Goal: Task Accomplishment & Management: Manage account settings

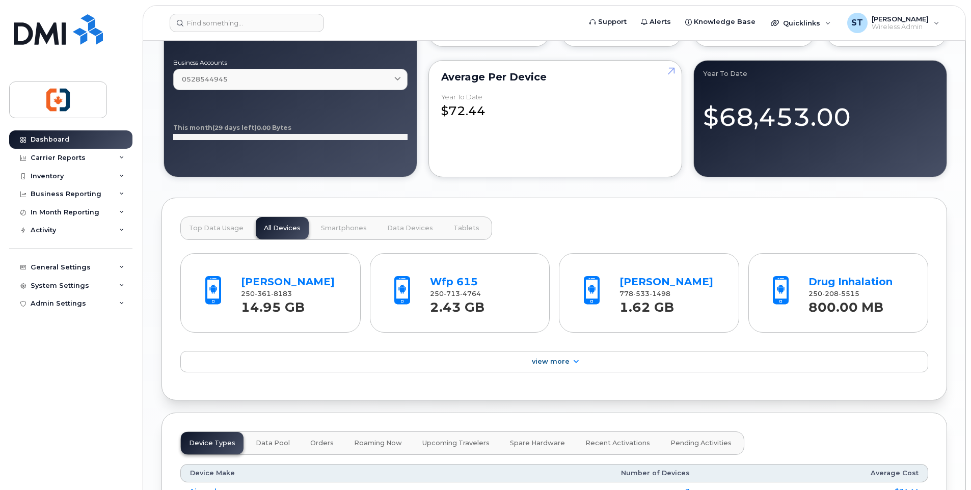
scroll to position [917, 0]
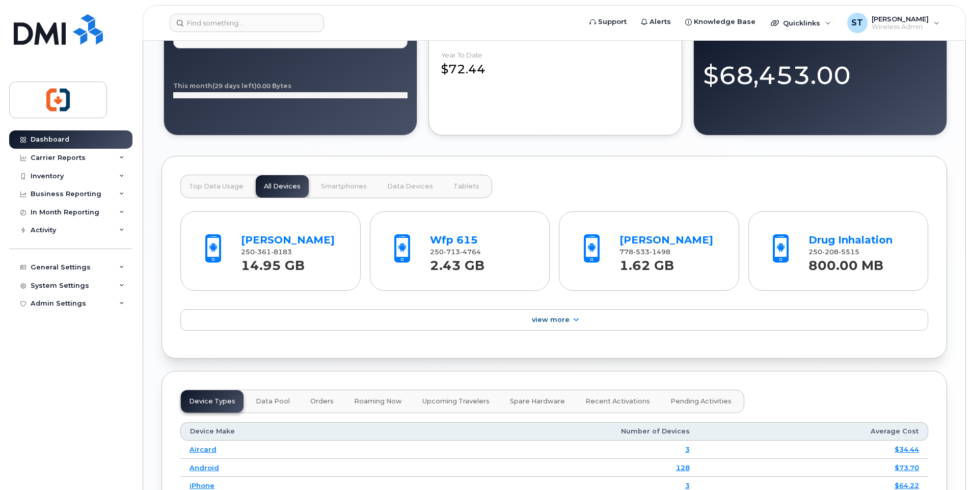
click at [229, 185] on span "Top Data Usage" at bounding box center [216, 186] width 54 height 8
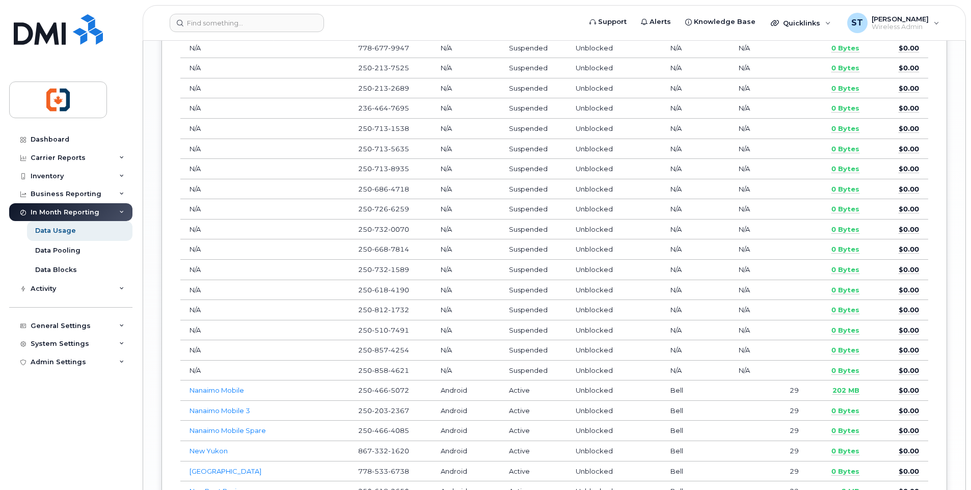
scroll to position [2088, 0]
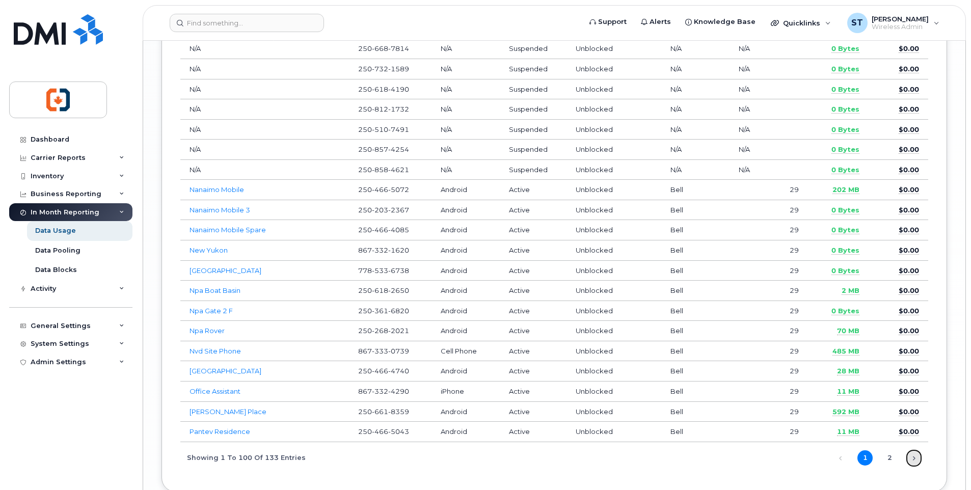
click at [909, 457] on link "Next" at bounding box center [913, 457] width 15 height 15
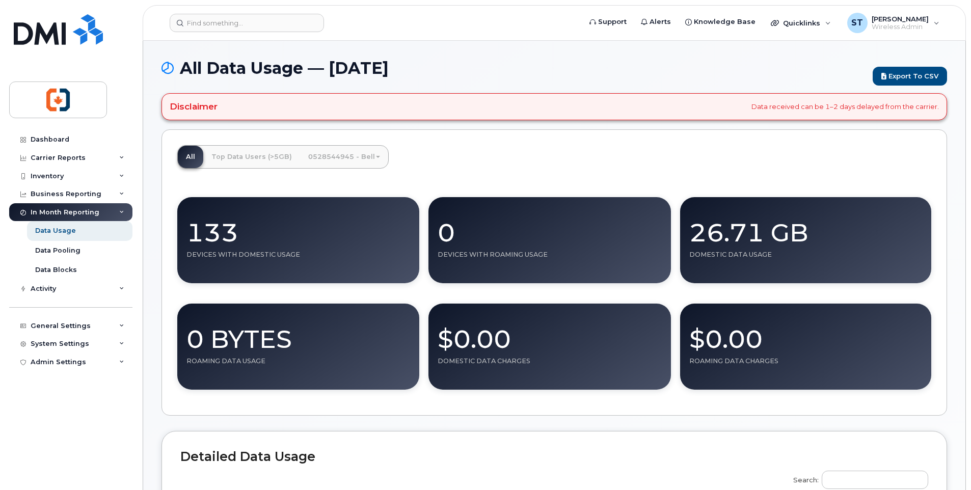
scroll to position [255, 0]
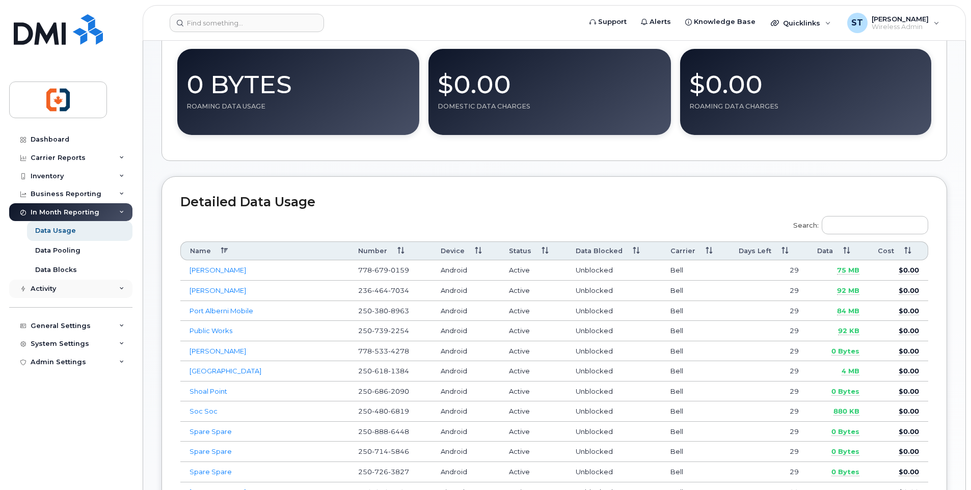
click at [57, 285] on div "Activity" at bounding box center [70, 289] width 123 height 18
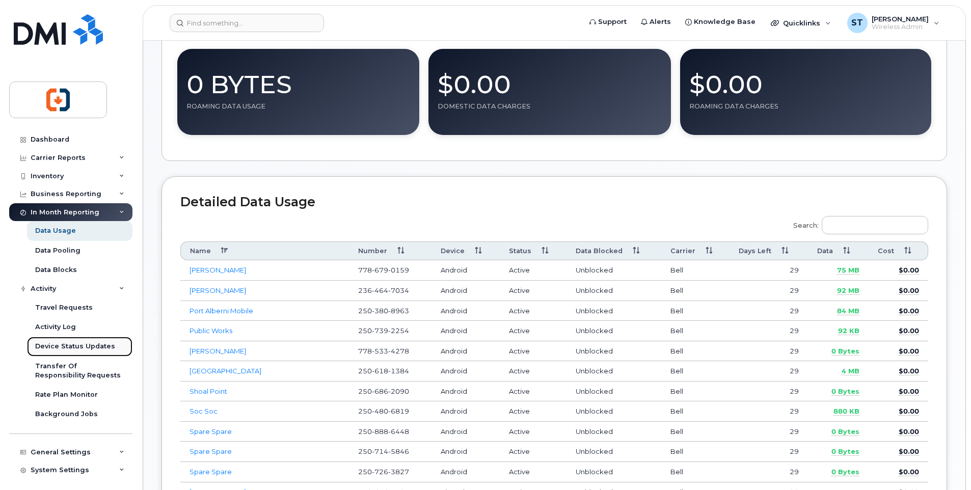
click at [56, 349] on div "Device Status Updates" at bounding box center [75, 346] width 80 height 9
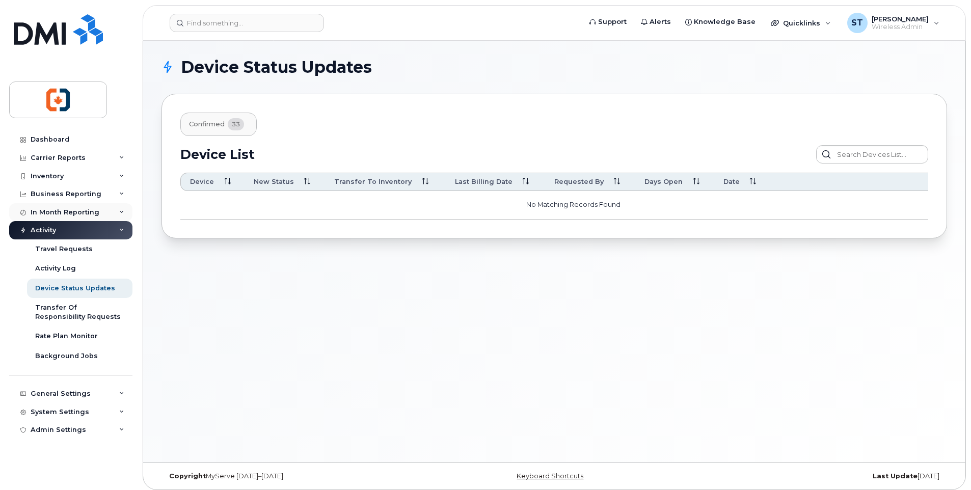
click at [59, 212] on div "In Month Reporting" at bounding box center [65, 212] width 69 height 8
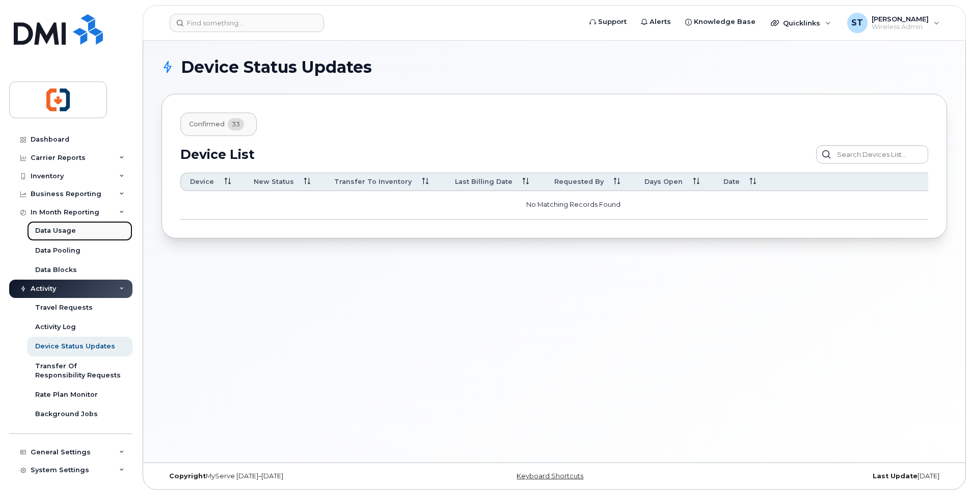
click at [58, 230] on div "Data Usage" at bounding box center [55, 230] width 41 height 9
click at [51, 232] on div "Data Usage" at bounding box center [55, 230] width 41 height 9
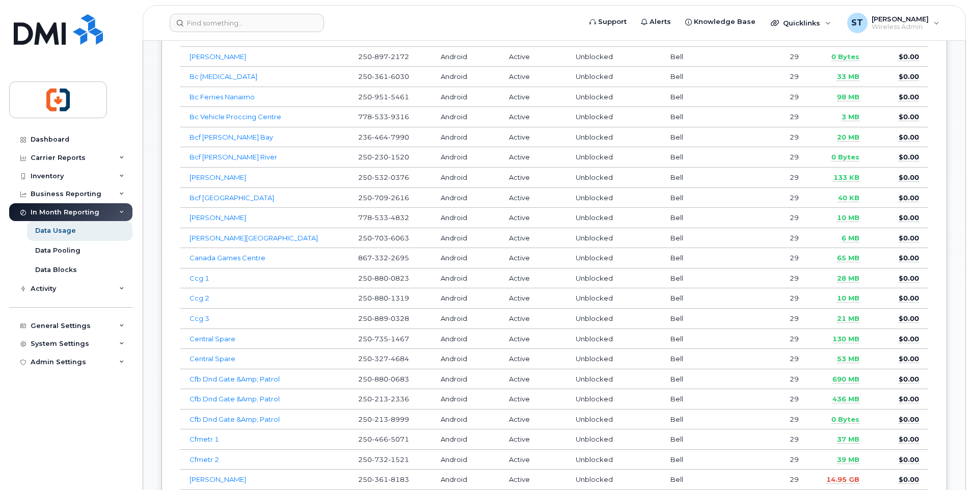
scroll to position [560, 0]
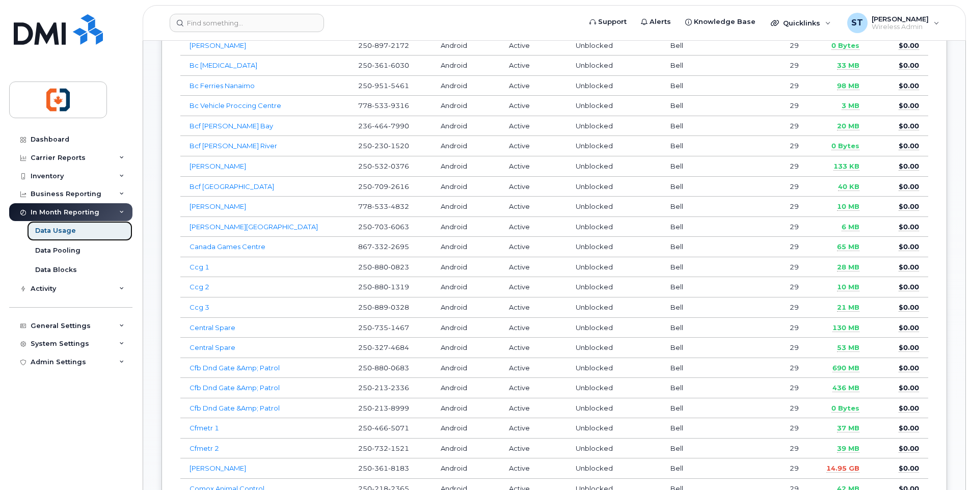
click at [50, 234] on div "Data Usage" at bounding box center [55, 230] width 41 height 9
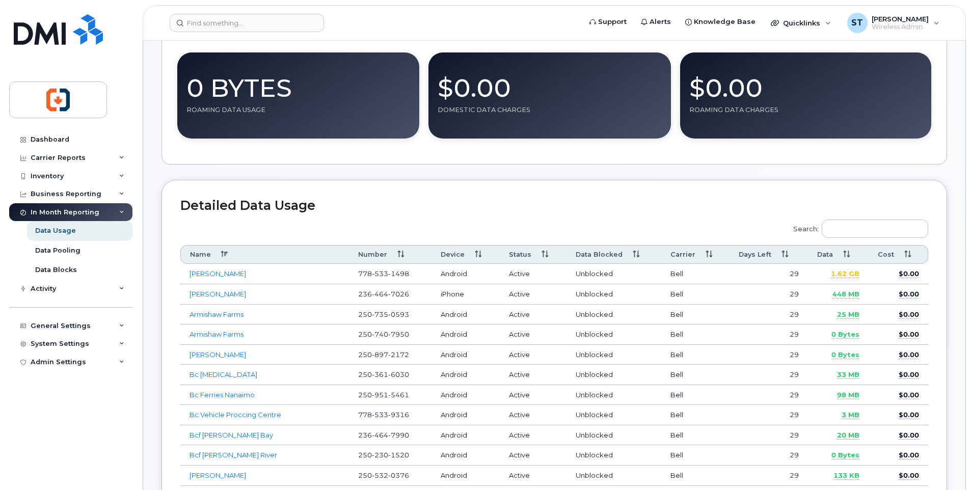
scroll to position [255, 0]
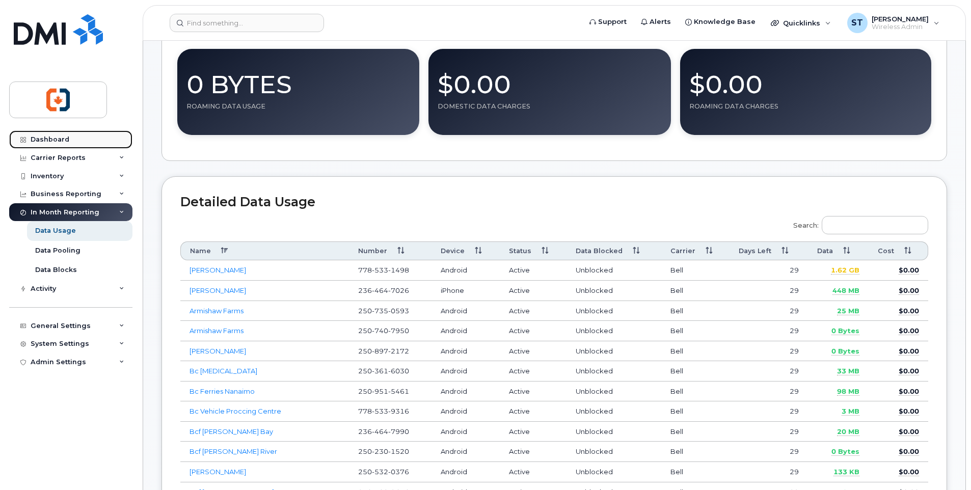
click at [56, 137] on div "Dashboard" at bounding box center [50, 139] width 39 height 8
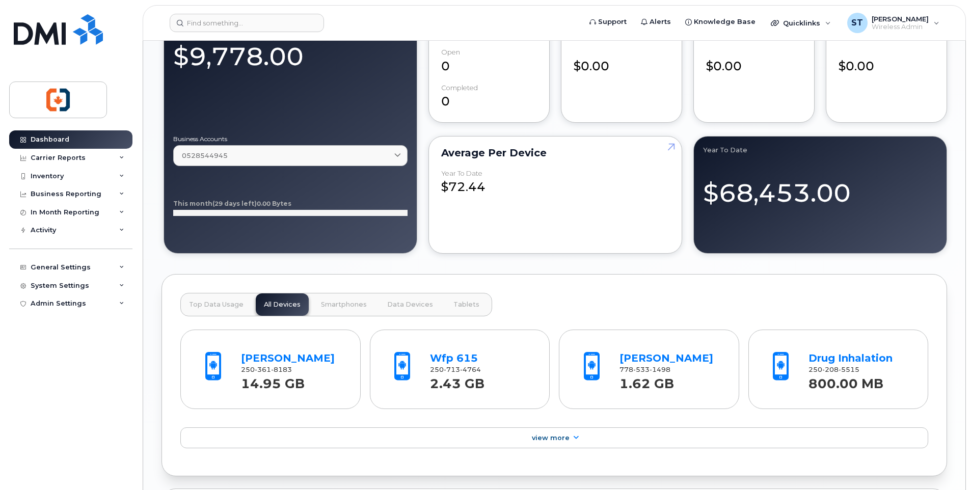
scroll to position [713, 0]
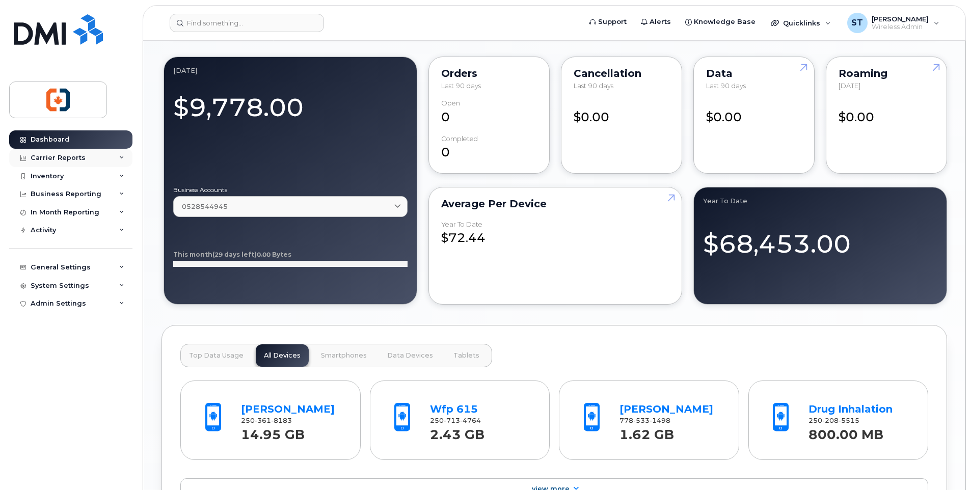
click at [43, 159] on div "Carrier Reports" at bounding box center [58, 158] width 55 height 8
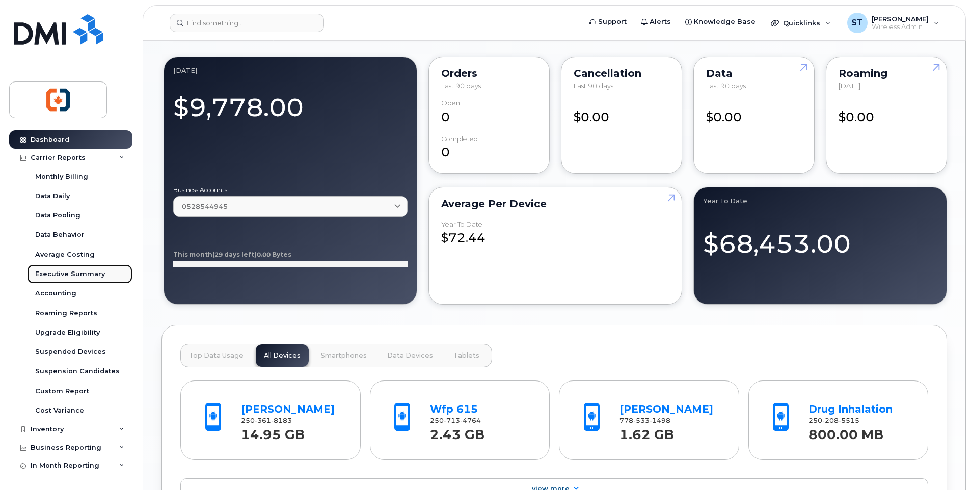
click at [60, 273] on div "Executive Summary" at bounding box center [70, 273] width 70 height 9
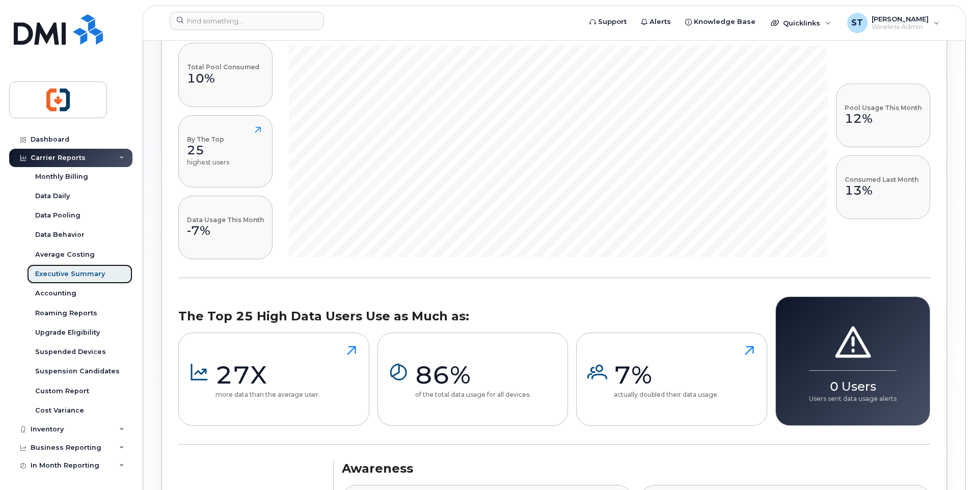
scroll to position [673, 0]
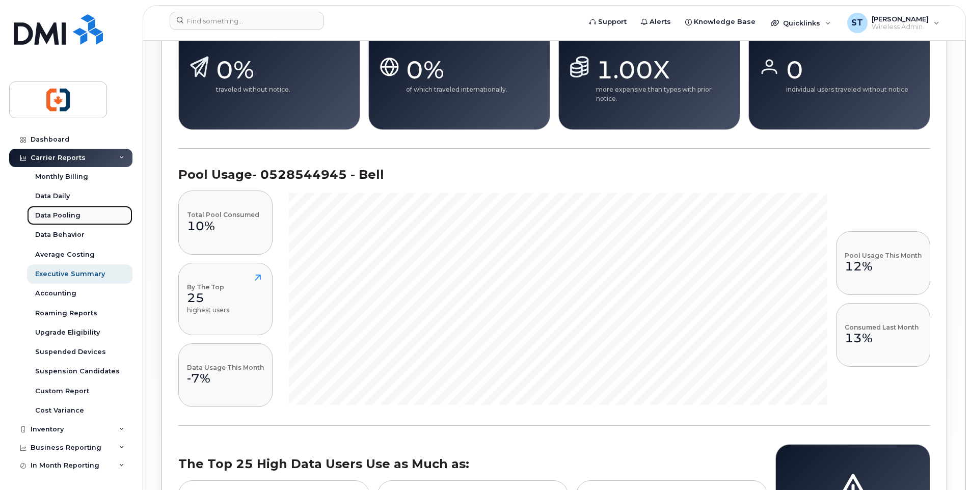
click at [55, 216] on div "Data Pooling" at bounding box center [57, 215] width 45 height 9
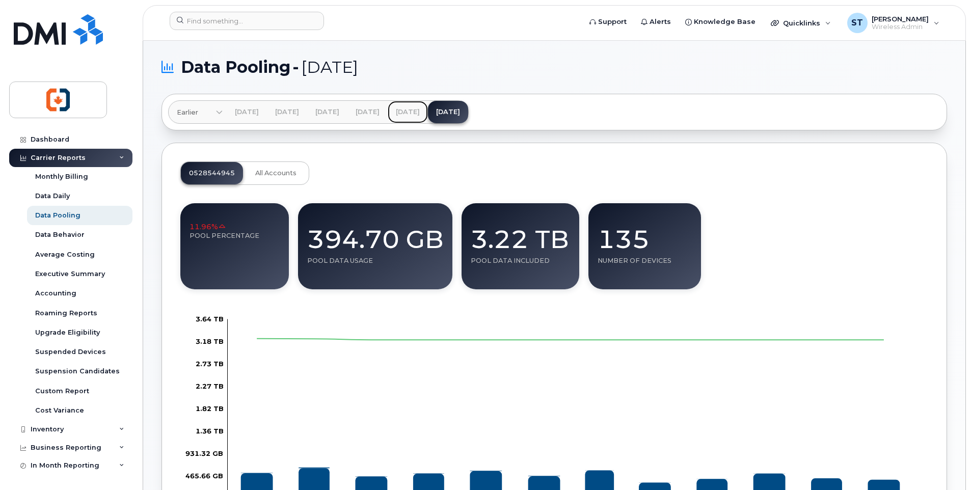
click at [428, 113] on link "Jun 2025" at bounding box center [408, 112] width 40 height 22
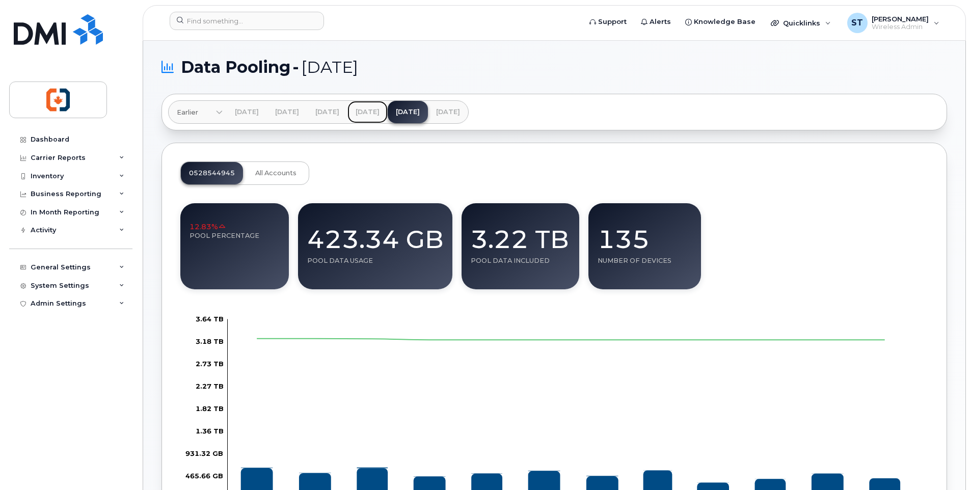
click at [388, 112] on link "May 2025" at bounding box center [367, 112] width 40 height 22
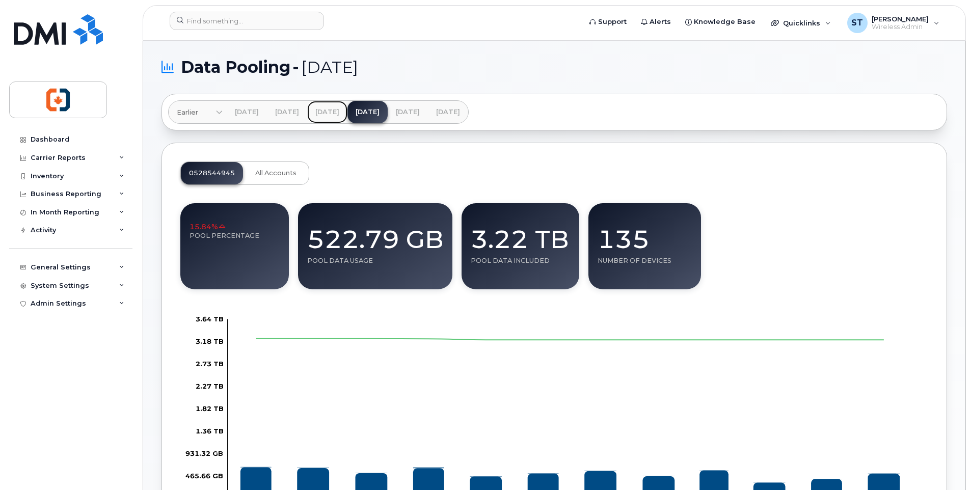
click at [347, 112] on link "Apr 2025" at bounding box center [327, 112] width 40 height 22
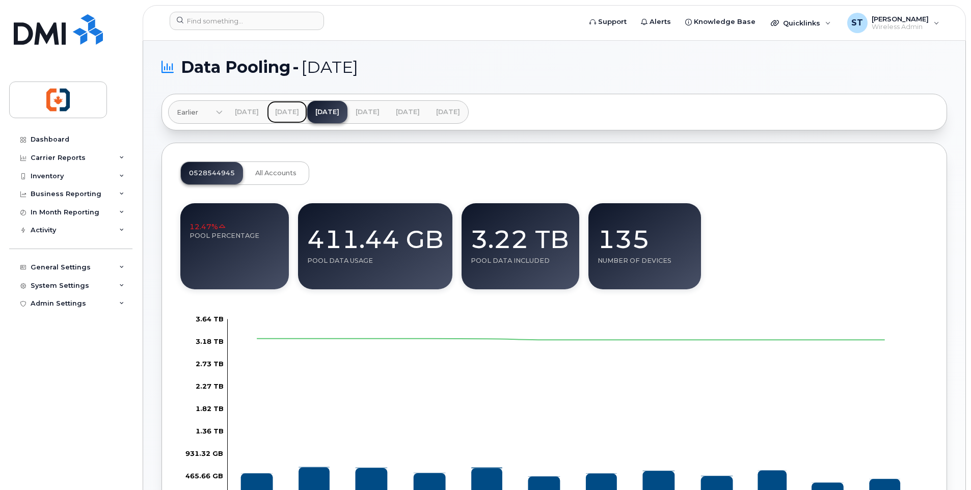
click at [307, 112] on link "Mar 2025" at bounding box center [287, 112] width 40 height 22
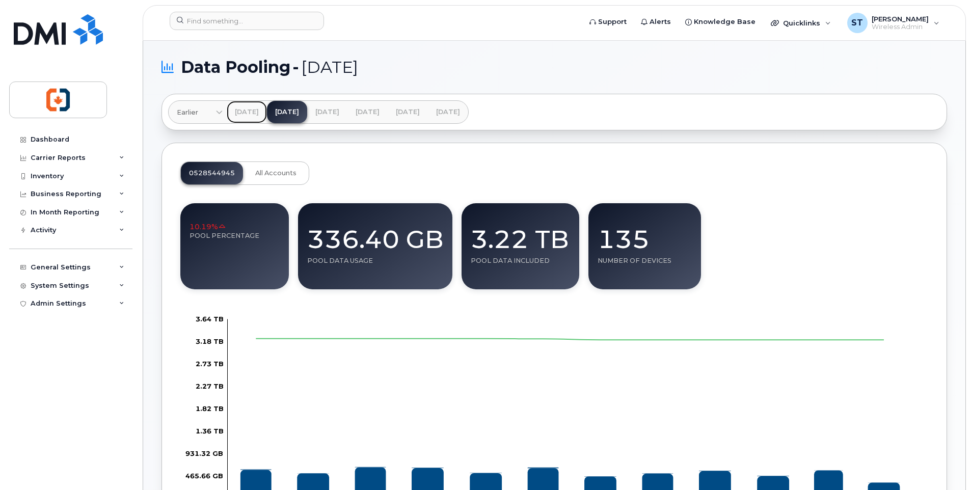
click at [259, 112] on link "Feb 2025" at bounding box center [247, 112] width 40 height 22
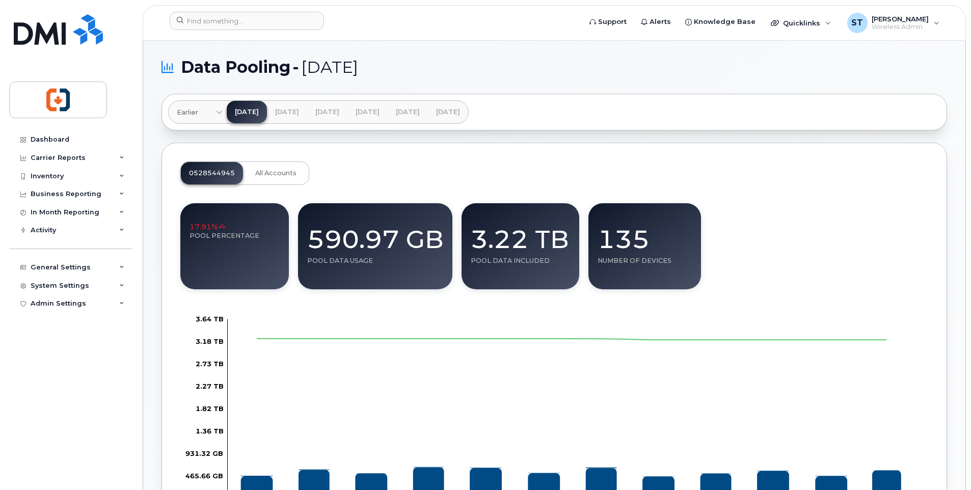
click at [187, 111] on span "Earlier" at bounding box center [187, 112] width 21 height 10
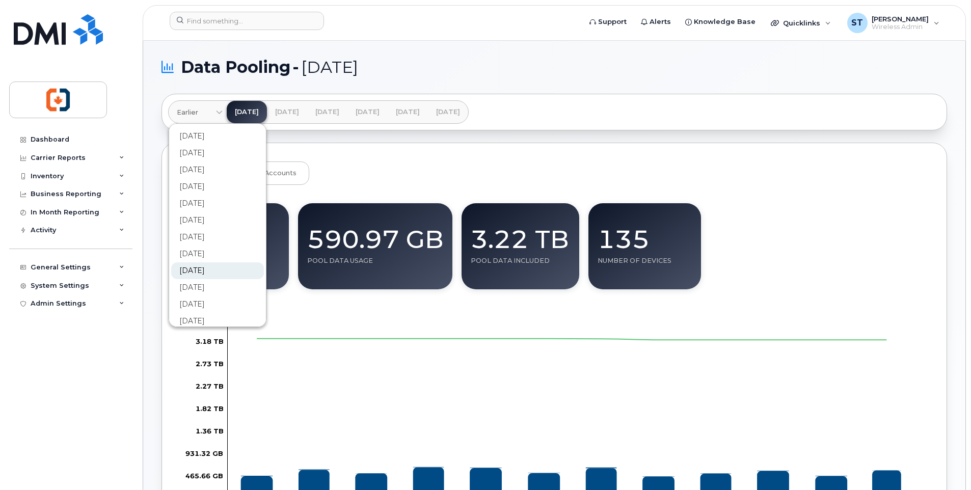
scroll to position [204, 0]
click at [211, 182] on link "Oct 2023" at bounding box center [217, 185] width 93 height 19
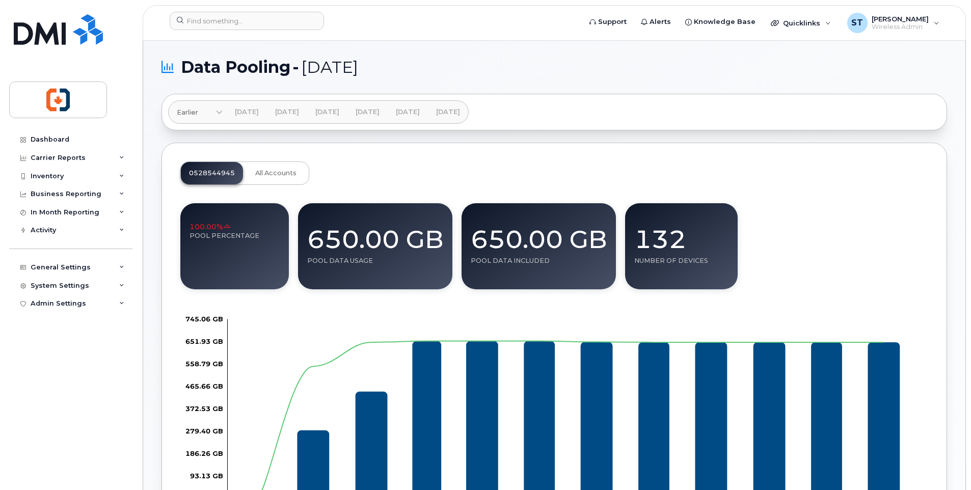
click at [191, 113] on span "Earlier" at bounding box center [187, 112] width 21 height 10
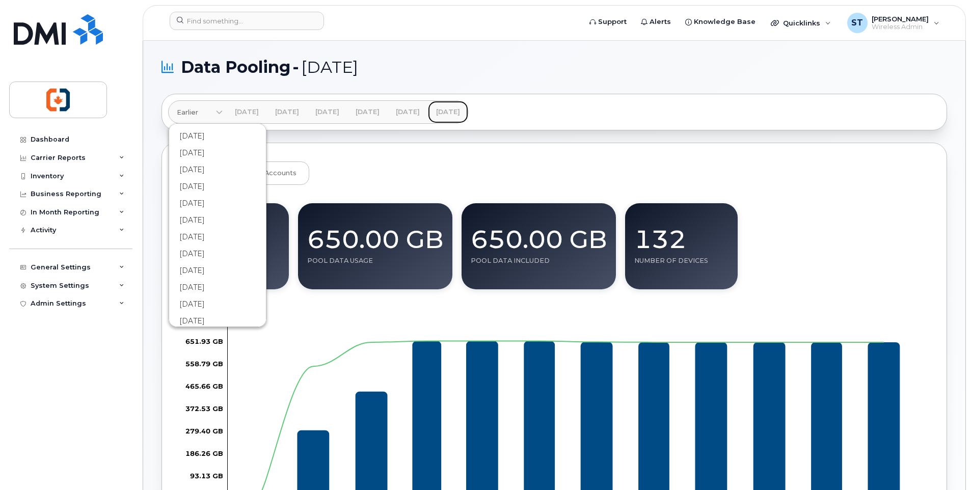
click at [468, 109] on link "Jul 2025" at bounding box center [448, 112] width 40 height 22
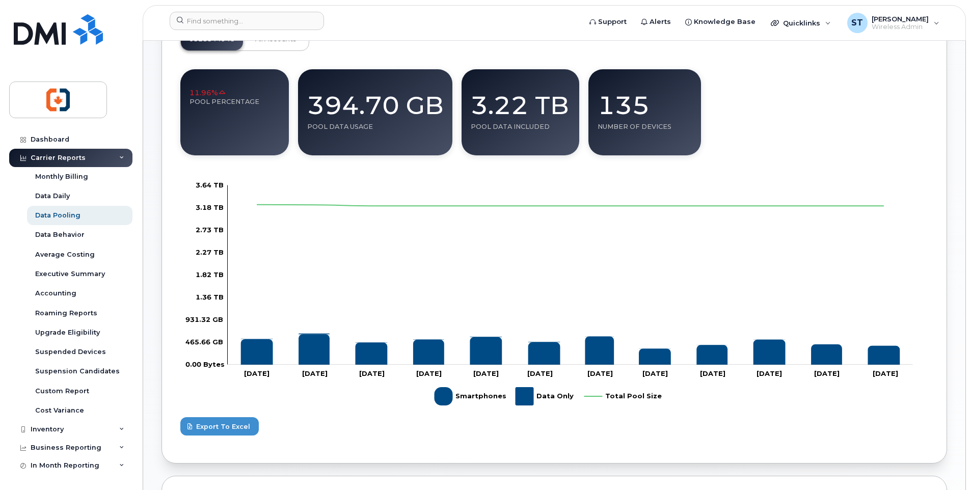
scroll to position [153, 0]
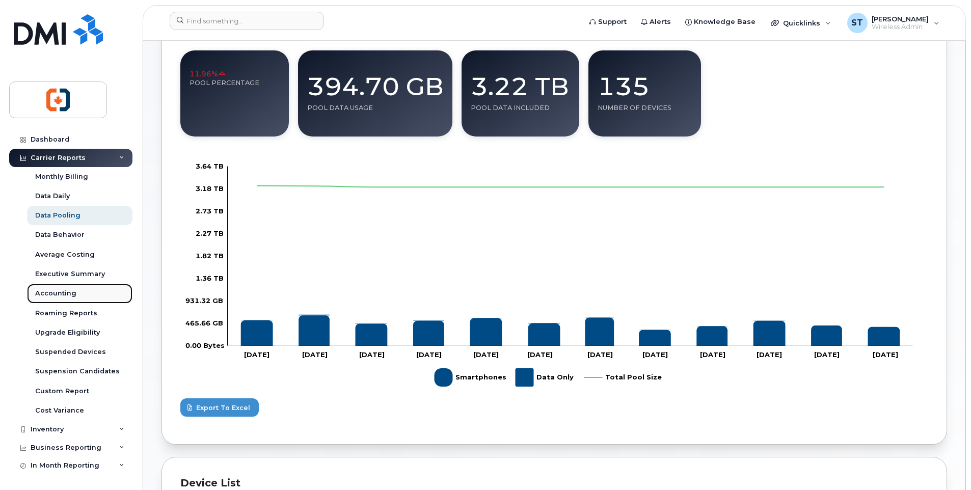
click at [62, 293] on div "Accounting" at bounding box center [55, 293] width 41 height 9
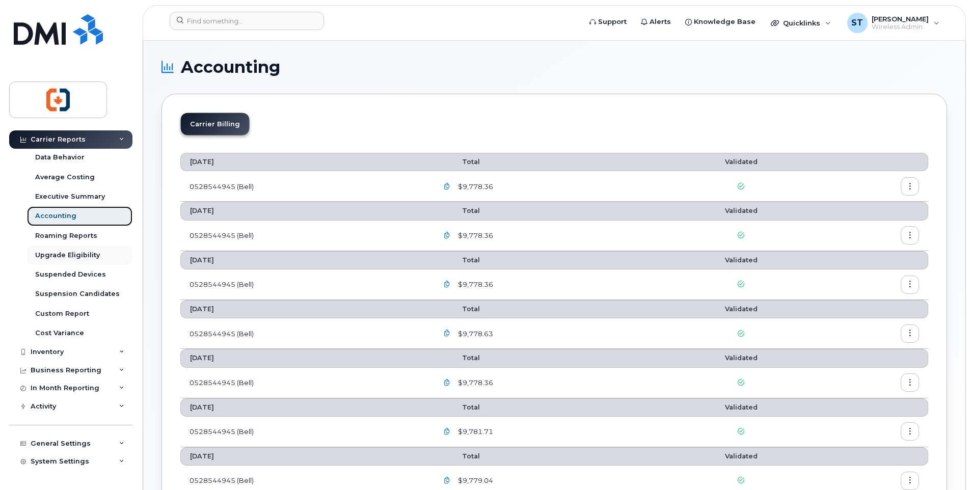
scroll to position [91, 0]
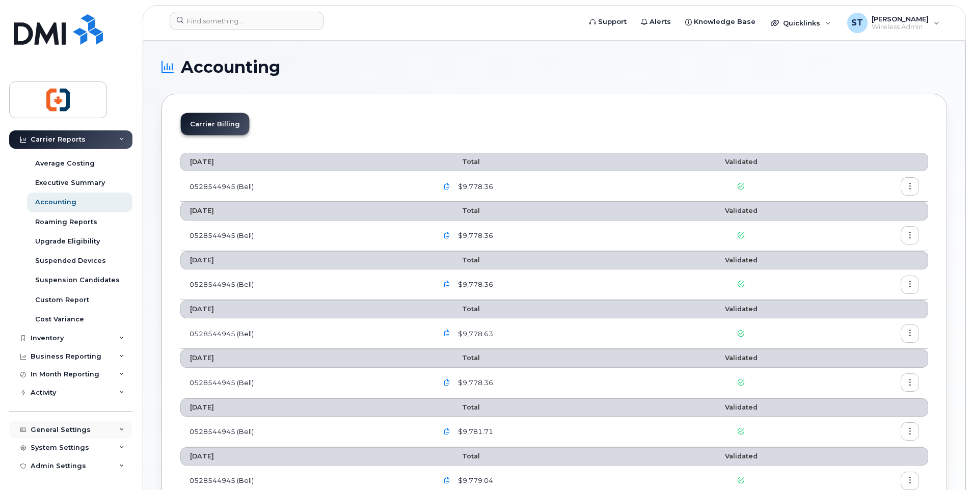
click at [66, 432] on div "General Settings" at bounding box center [61, 430] width 60 height 8
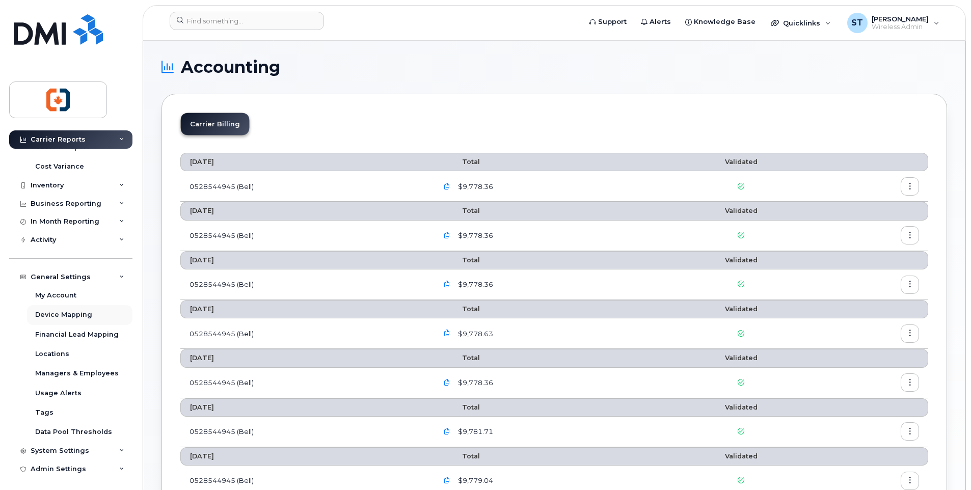
scroll to position [247, 0]
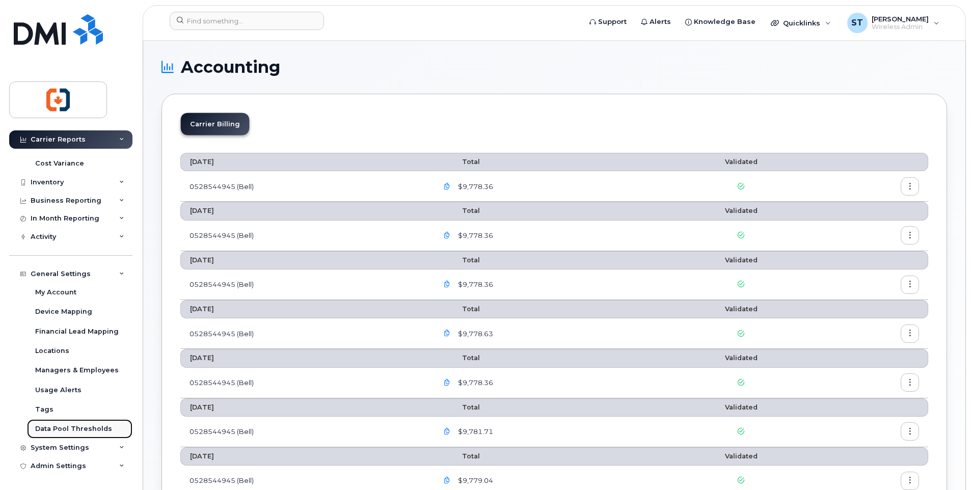
click at [61, 428] on div "Data Pool Thresholds" at bounding box center [73, 428] width 77 height 9
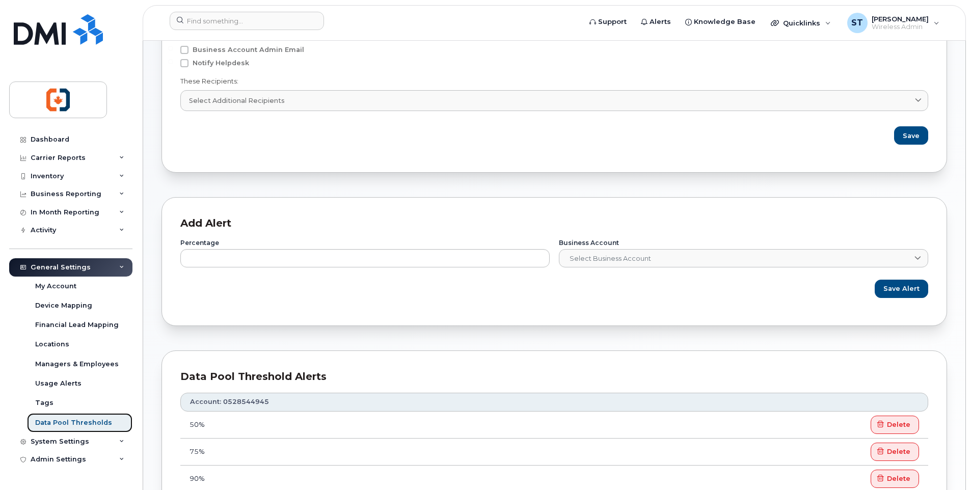
scroll to position [25, 0]
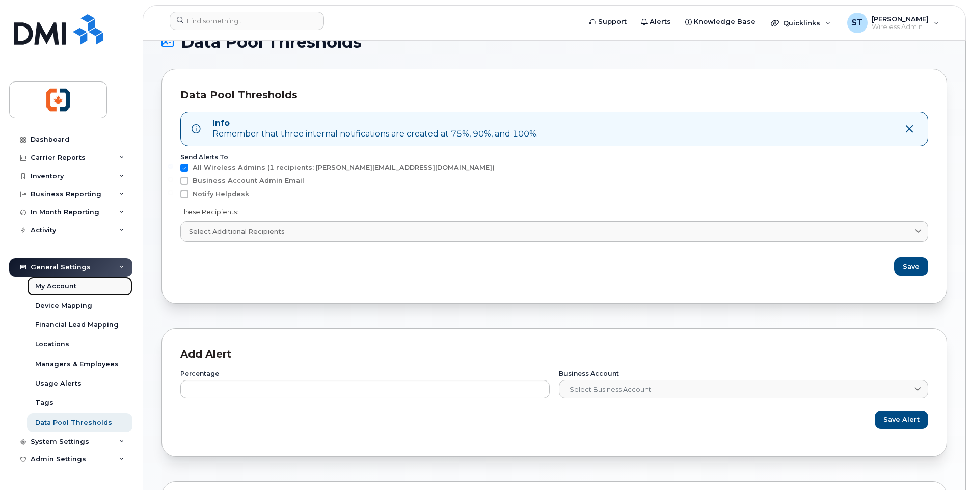
click at [50, 285] on div "My Account" at bounding box center [55, 286] width 41 height 9
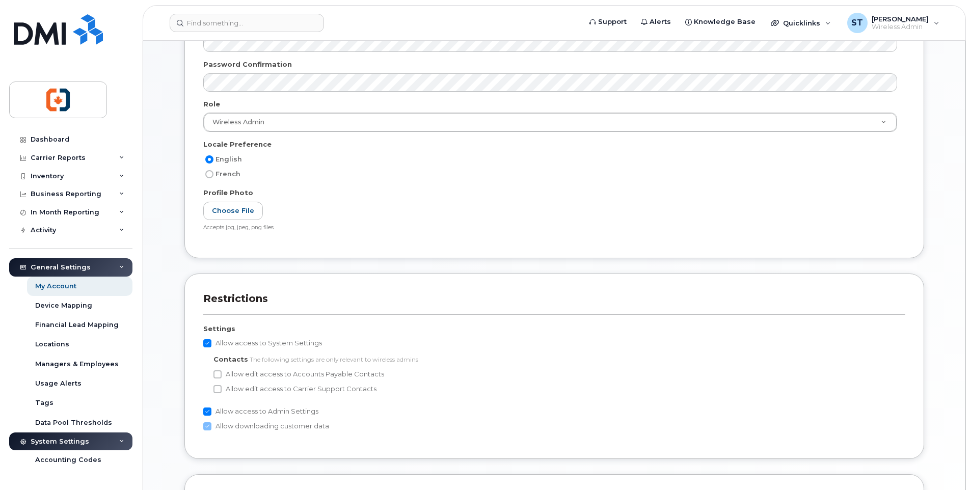
scroll to position [393, 0]
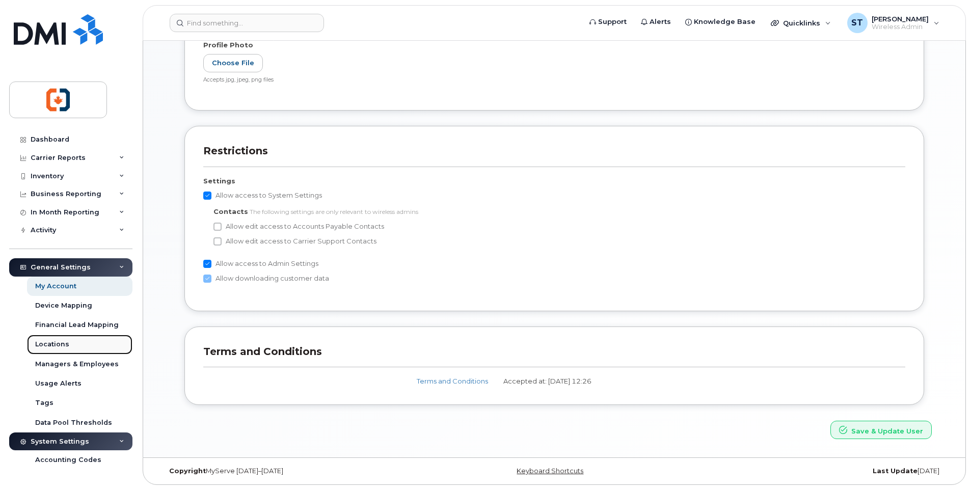
click at [50, 342] on div "Locations" at bounding box center [52, 344] width 34 height 9
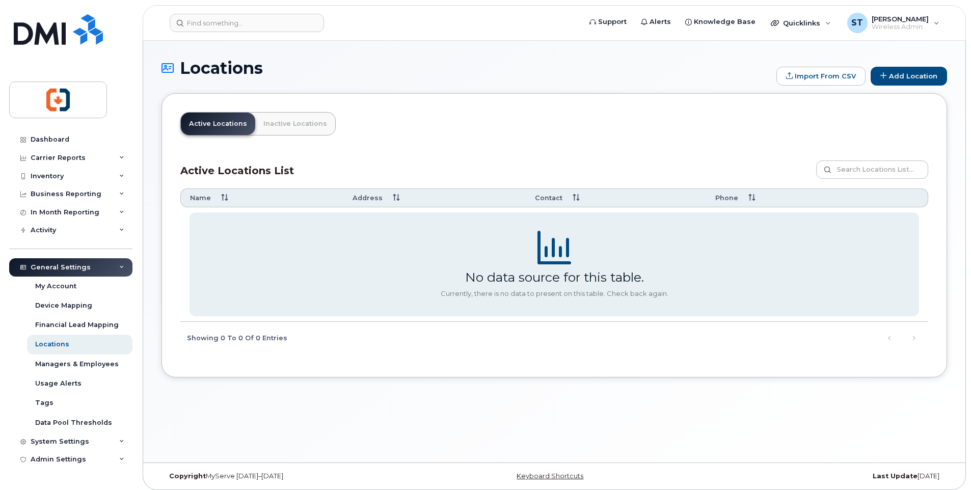
scroll to position [5, 0]
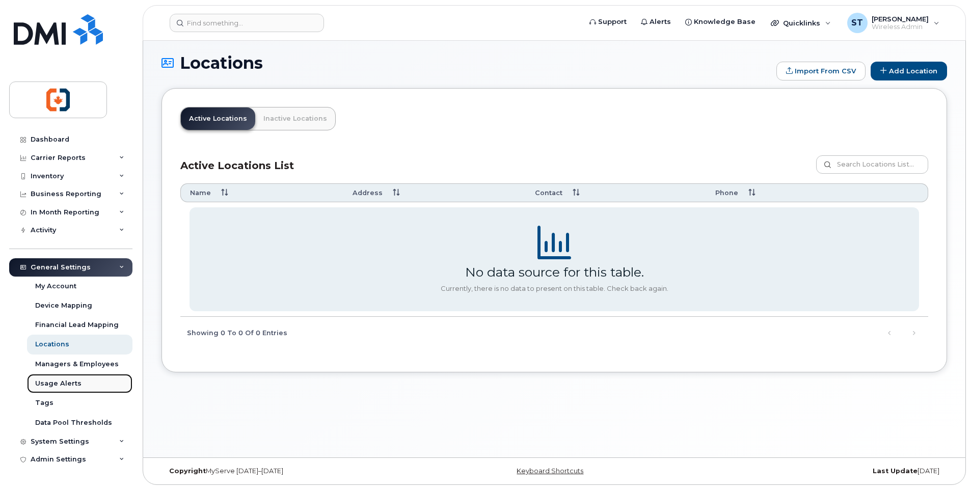
click at [67, 383] on div "Usage Alerts" at bounding box center [58, 383] width 46 height 9
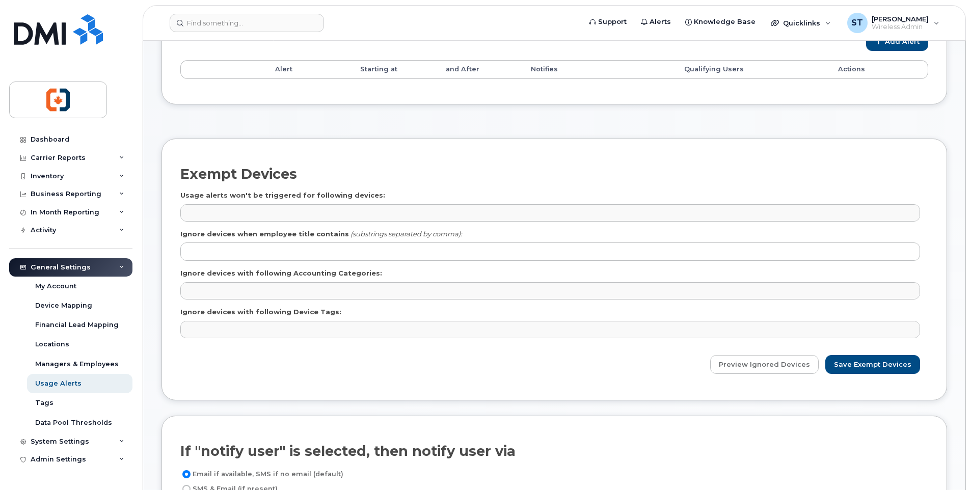
scroll to position [204, 0]
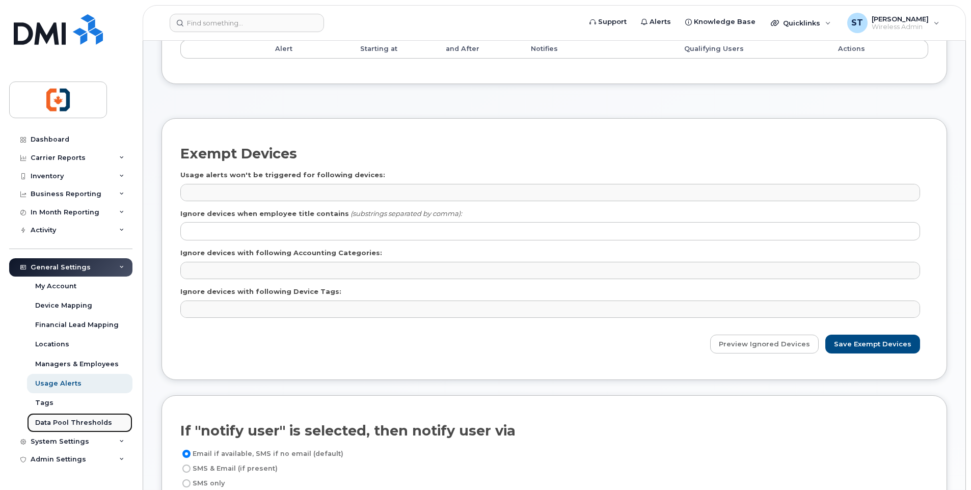
click at [85, 424] on div "Data Pool Thresholds" at bounding box center [73, 422] width 77 height 9
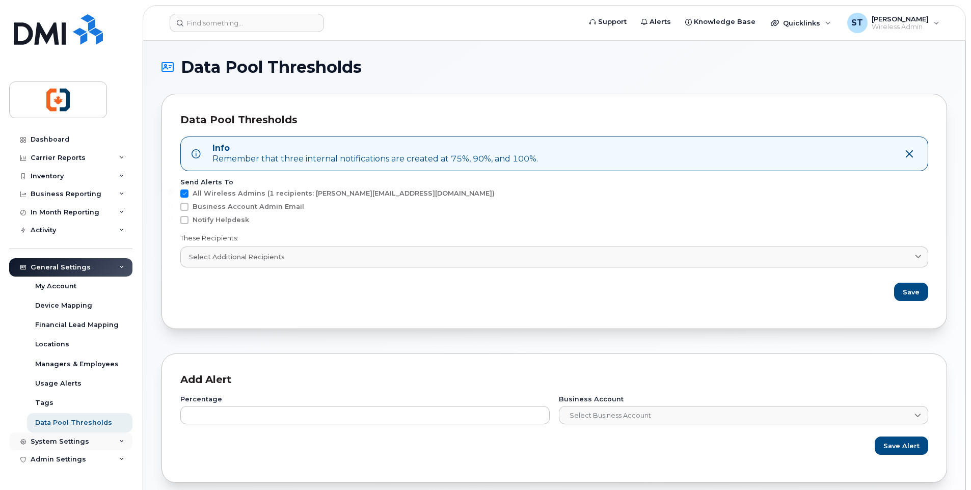
click at [55, 441] on div "System Settings" at bounding box center [60, 441] width 59 height 8
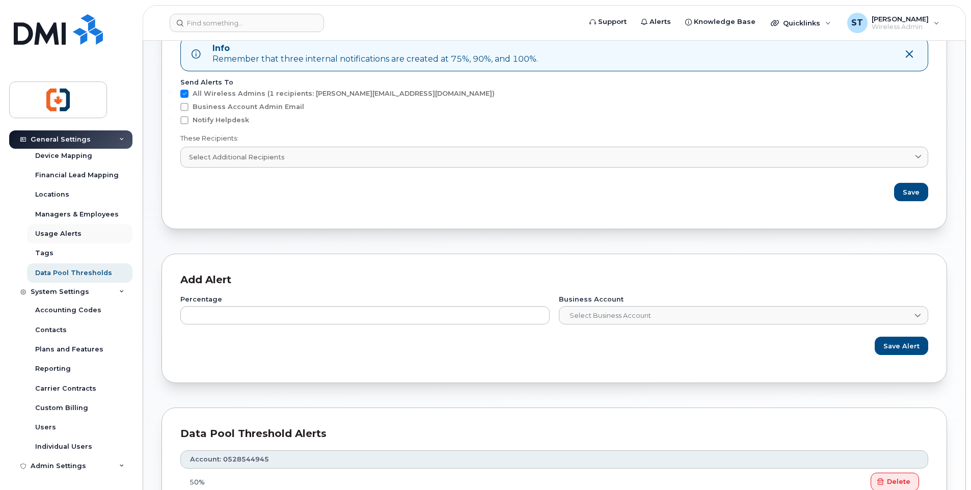
scroll to position [102, 0]
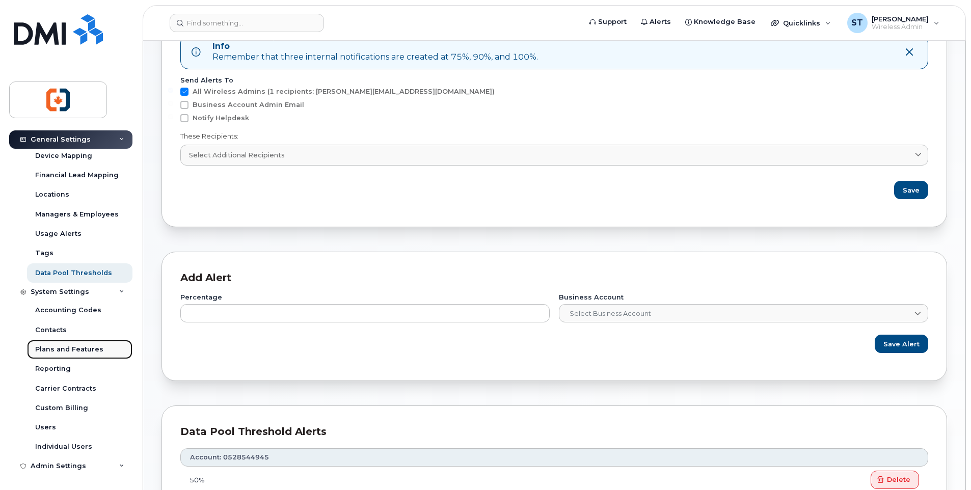
click at [89, 345] on div "Plans and Features" at bounding box center [69, 349] width 68 height 9
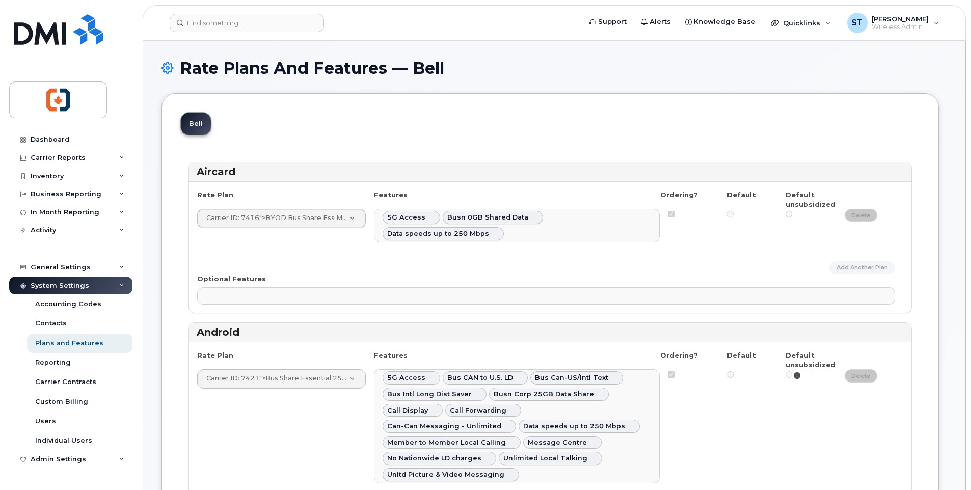
select select
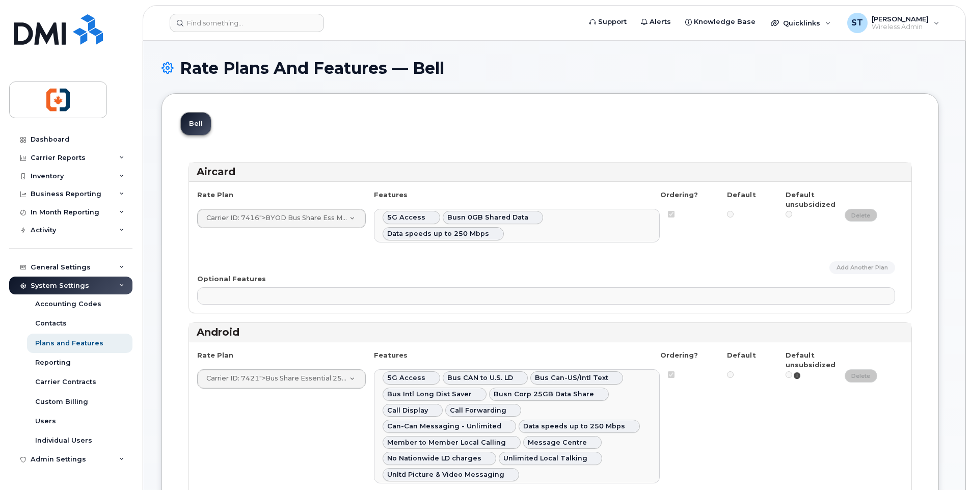
select select
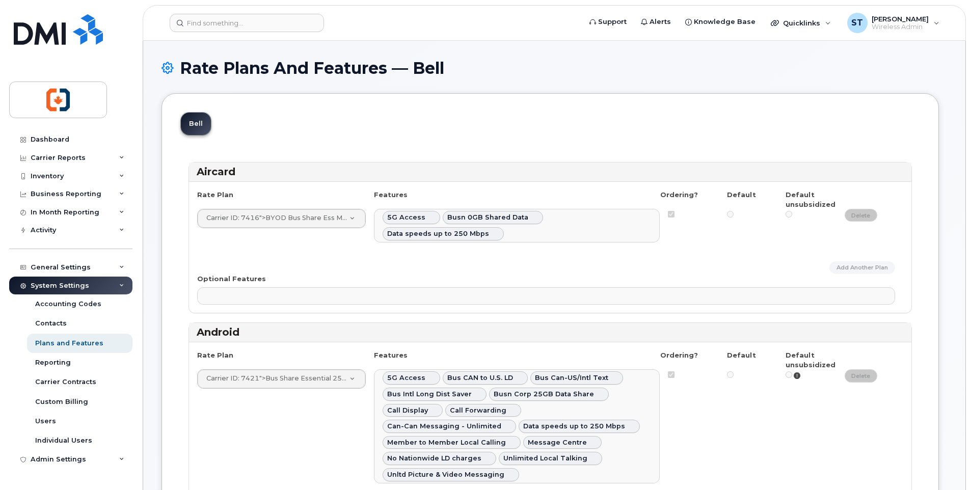
select select
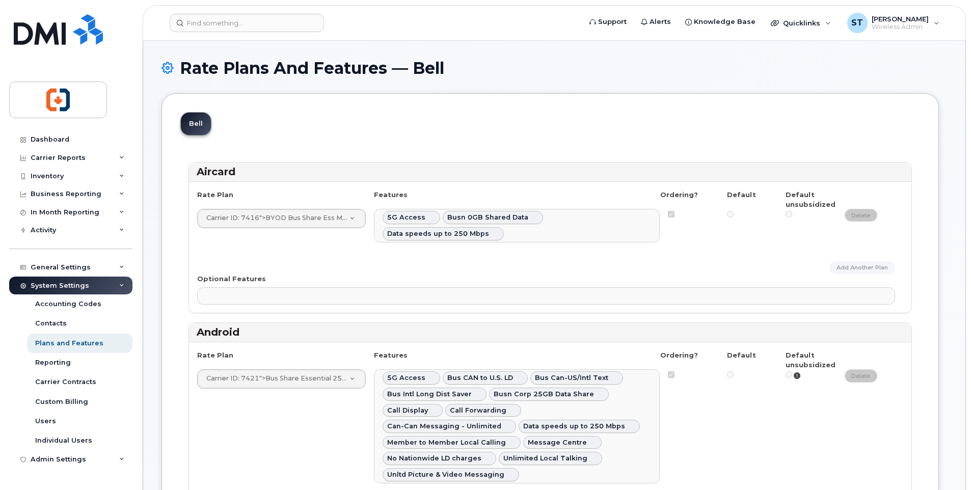
select select
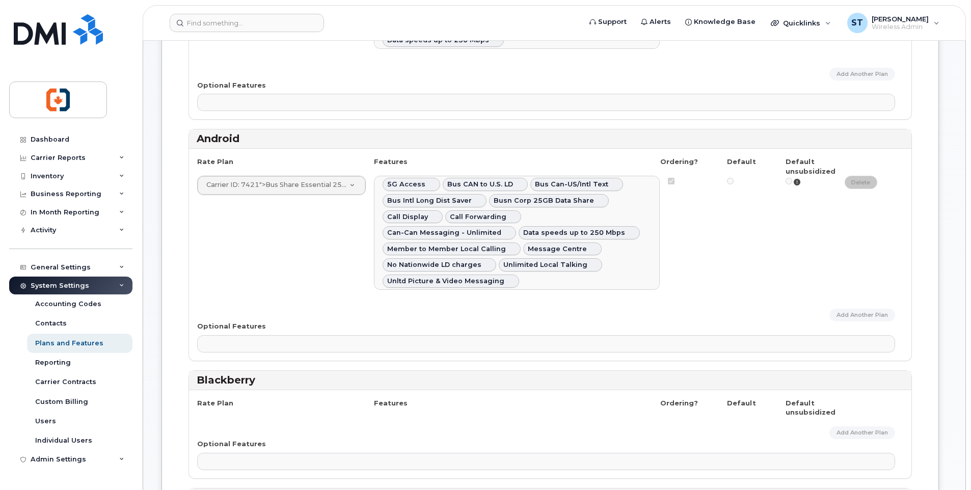
scroll to position [204, 0]
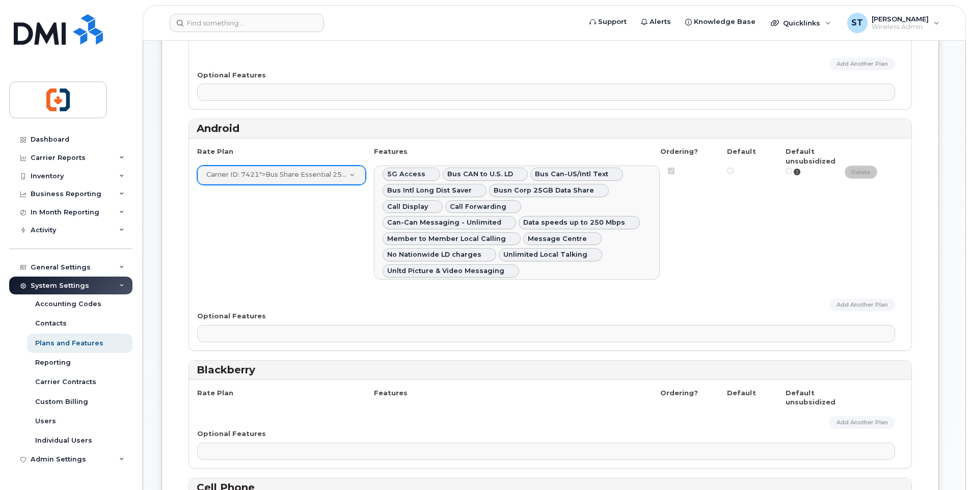
drag, startPoint x: 321, startPoint y: 177, endPoint x: 725, endPoint y: 226, distance: 406.3
click at [725, 226] on div "Carrier ID: 7421 ">Bus Share Essential 25GB Not Approved Carrier ID: 7421 AHS S…" at bounding box center [550, 223] width 706 height 114
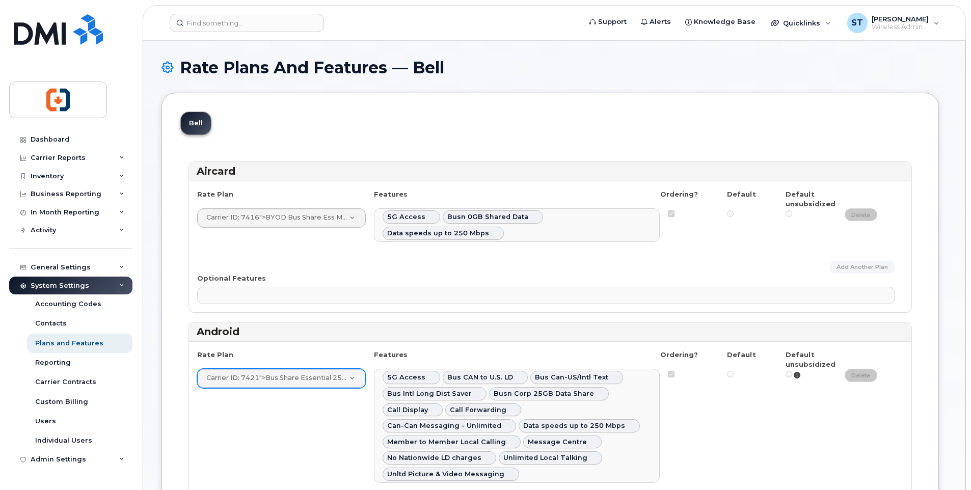
scroll to position [0, 0]
click at [52, 176] on div "Inventory" at bounding box center [47, 176] width 33 height 8
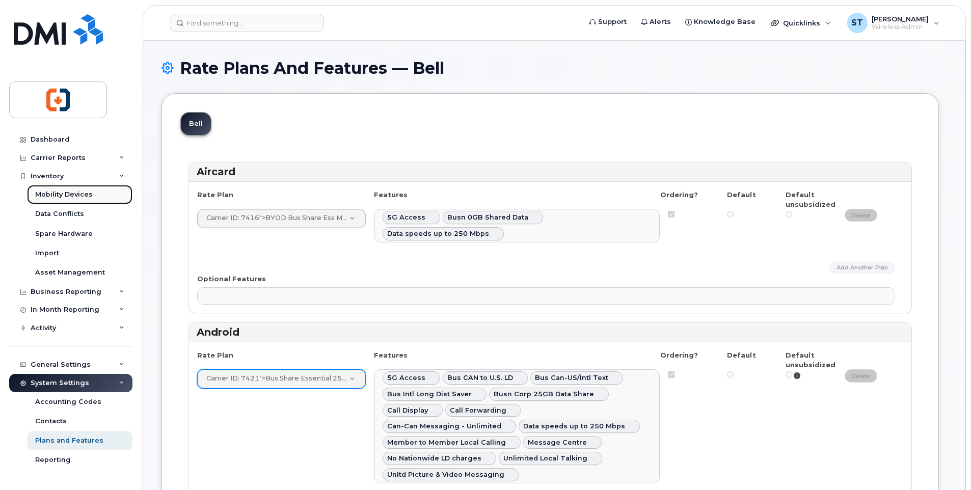
click at [58, 197] on div "Mobility Devices" at bounding box center [64, 194] width 58 height 9
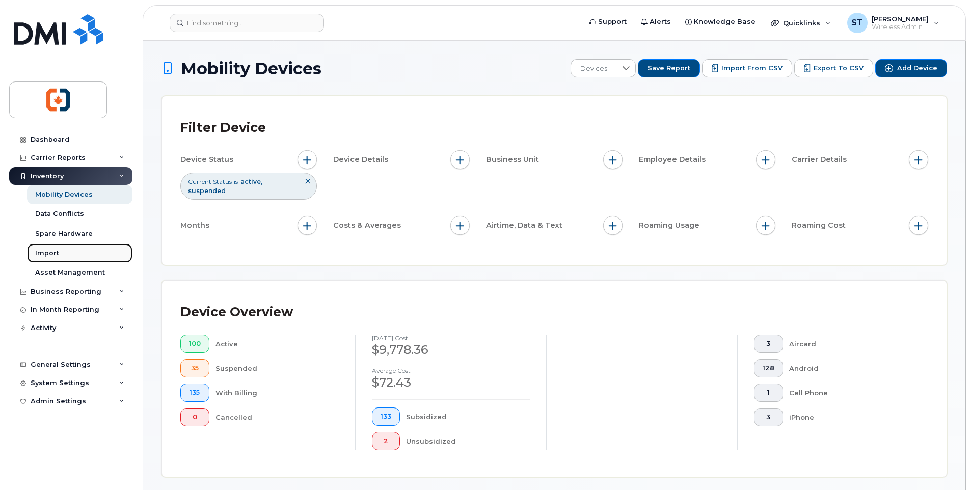
click at [45, 253] on div "Import" at bounding box center [47, 253] width 24 height 9
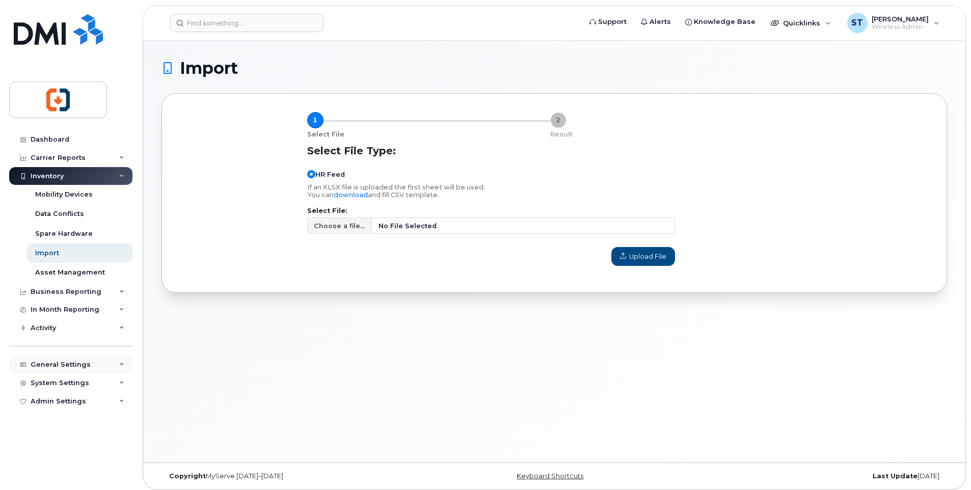
click at [50, 365] on div "General Settings" at bounding box center [61, 365] width 60 height 8
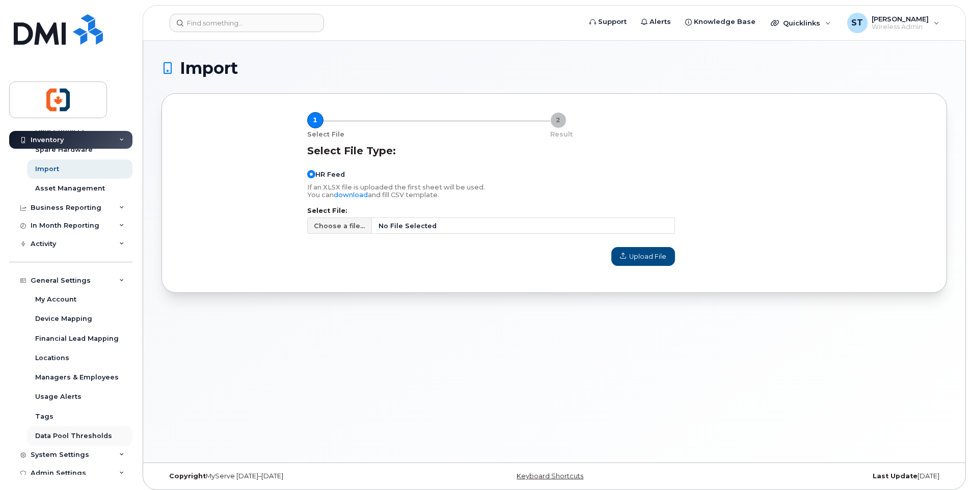
scroll to position [91, 0]
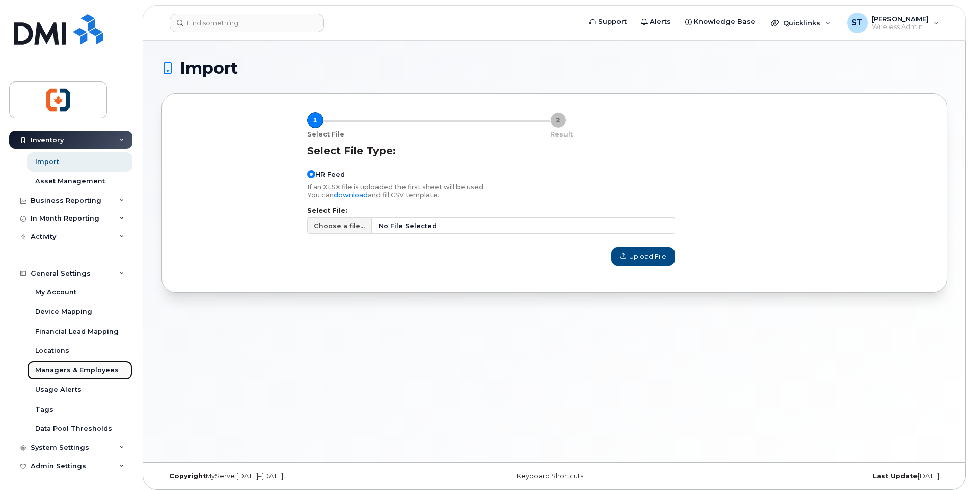
click at [66, 369] on div "Managers & Employees" at bounding box center [77, 370] width 84 height 9
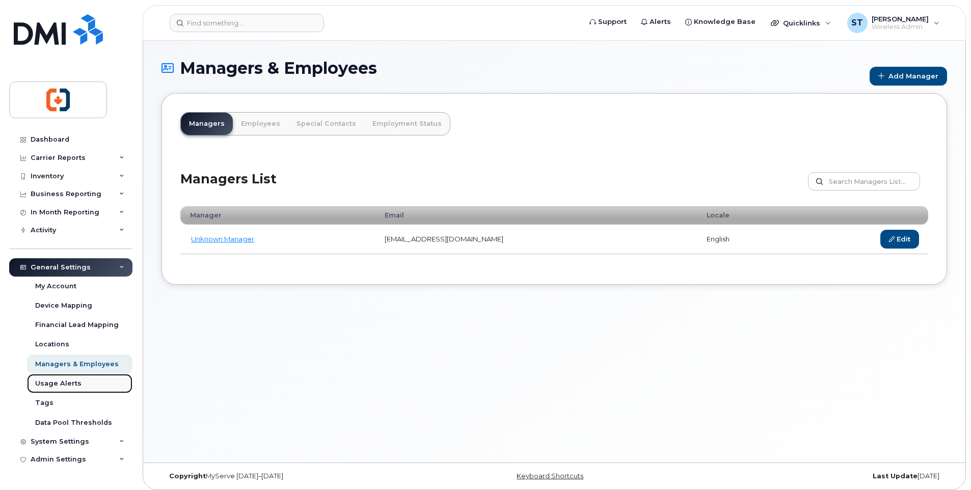
click at [58, 384] on div "Usage Alerts" at bounding box center [58, 383] width 46 height 9
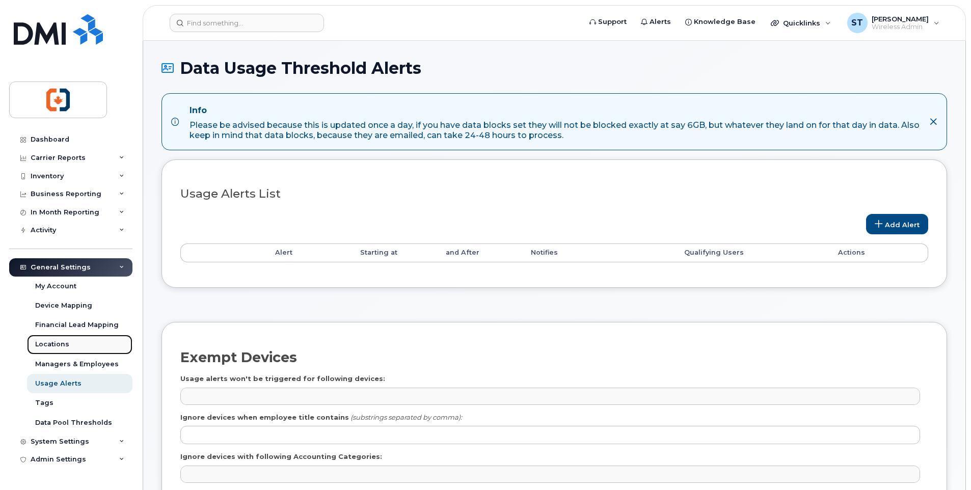
click at [51, 344] on div "Locations" at bounding box center [52, 344] width 34 height 9
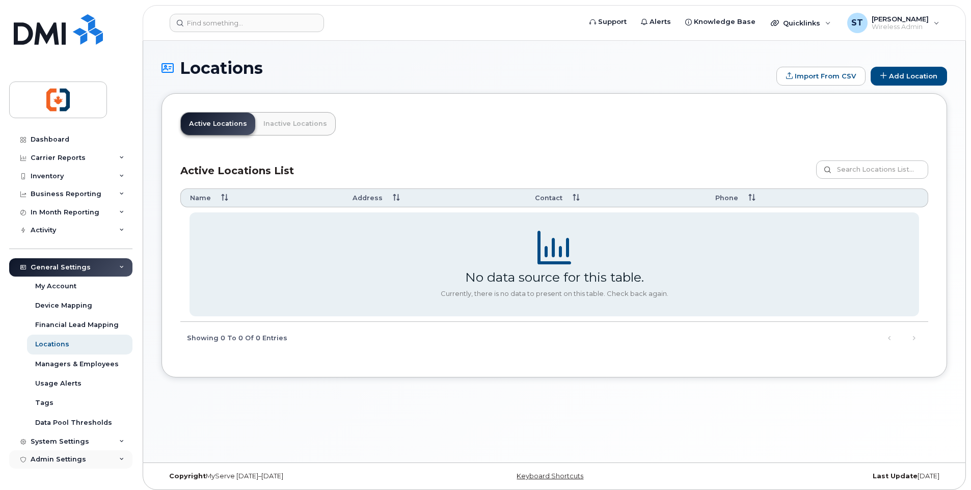
click at [50, 458] on div "Admin Settings" at bounding box center [59, 459] width 56 height 8
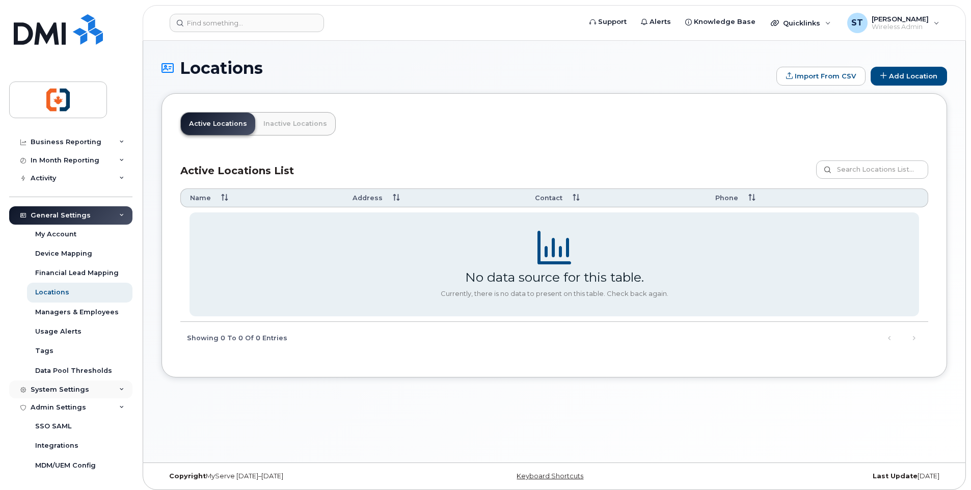
click at [67, 389] on div "System Settings" at bounding box center [60, 390] width 59 height 8
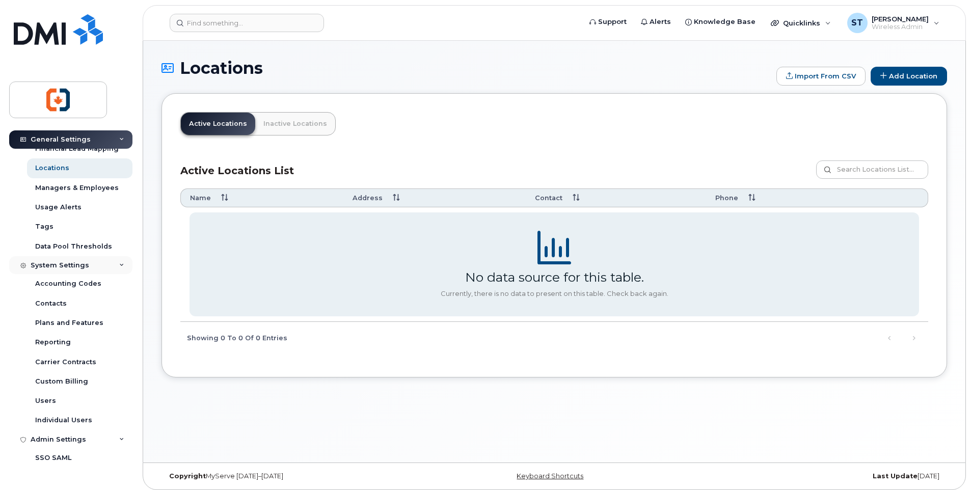
scroll to position [205, 0]
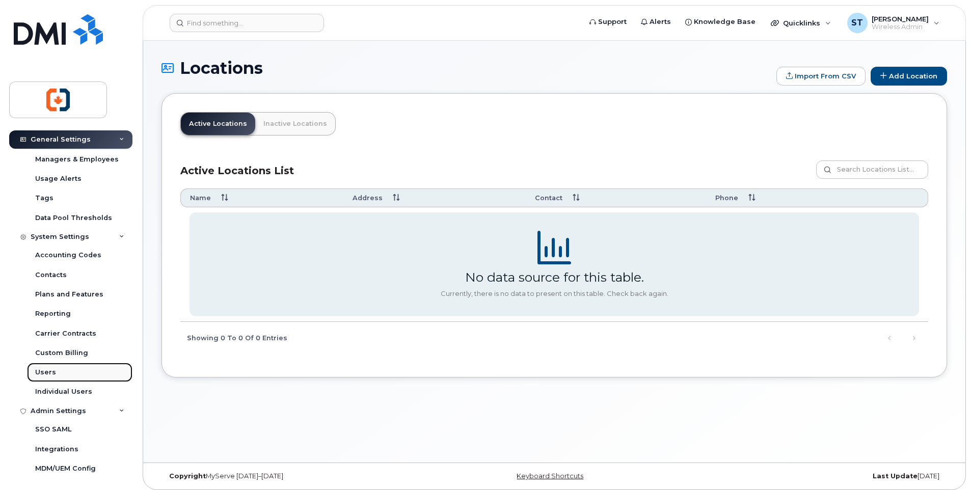
click at [44, 372] on div "Users" at bounding box center [45, 372] width 21 height 9
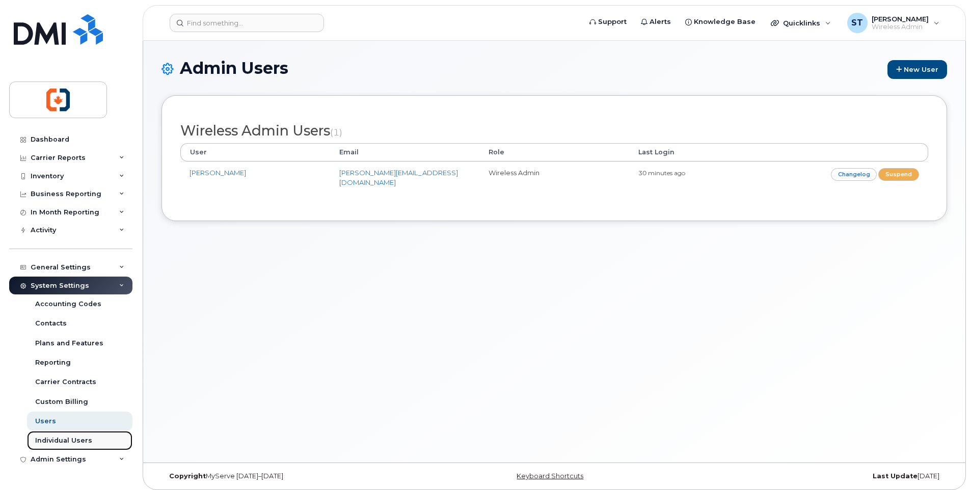
click at [61, 439] on div "Individual Users" at bounding box center [63, 440] width 57 height 9
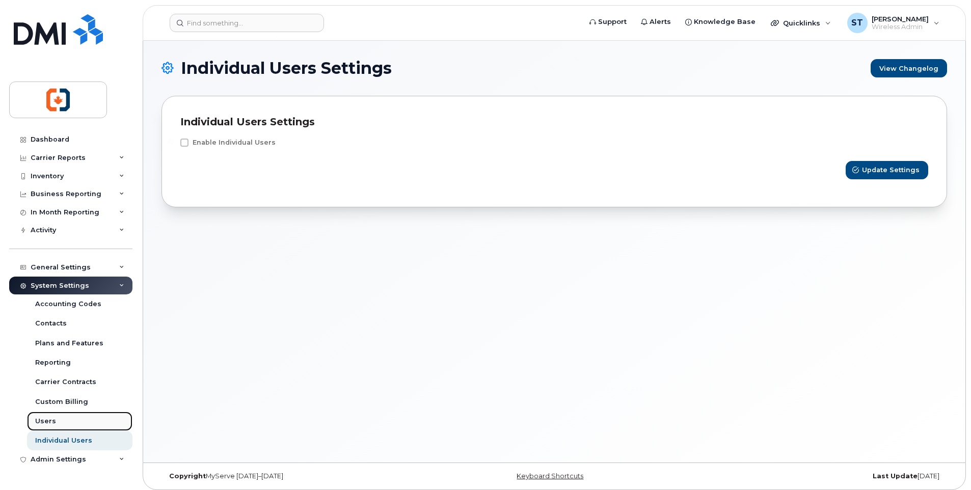
click at [45, 419] on div "Users" at bounding box center [45, 421] width 21 height 9
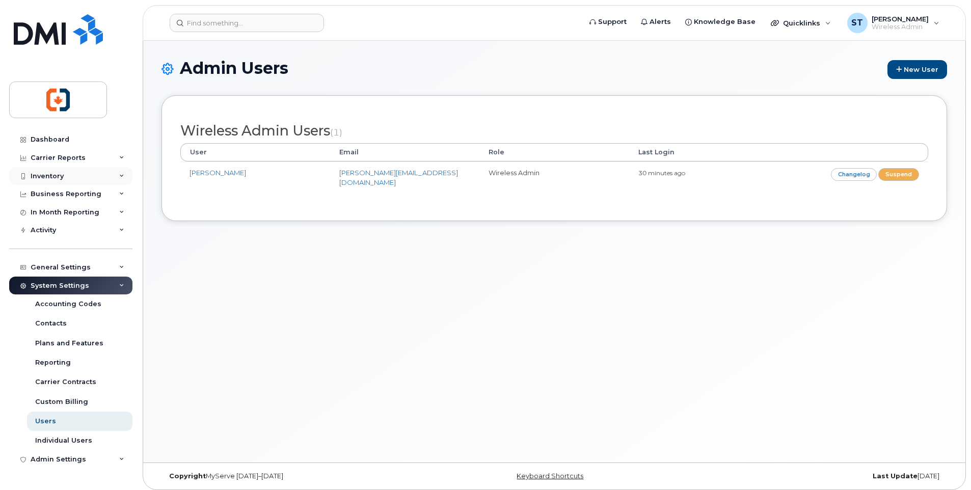
click at [42, 174] on div "Inventory" at bounding box center [47, 176] width 33 height 8
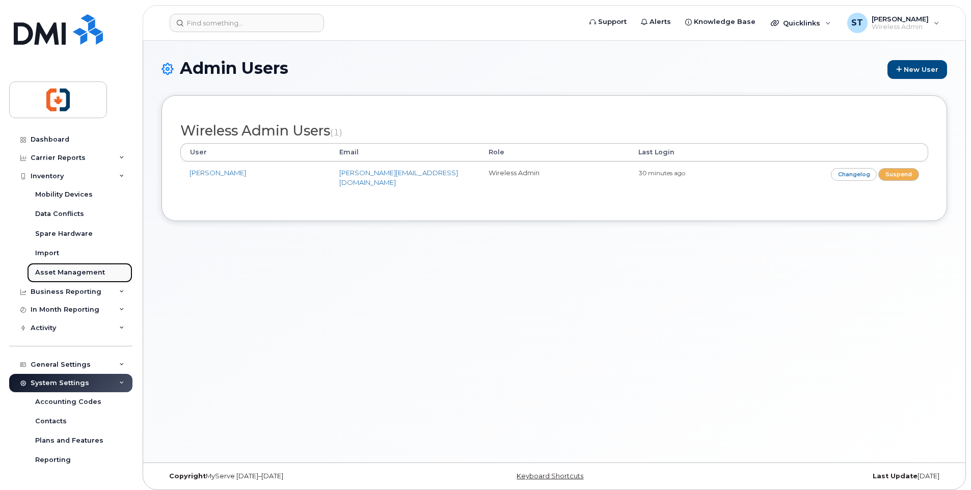
click at [64, 272] on div "Asset Management" at bounding box center [70, 272] width 70 height 9
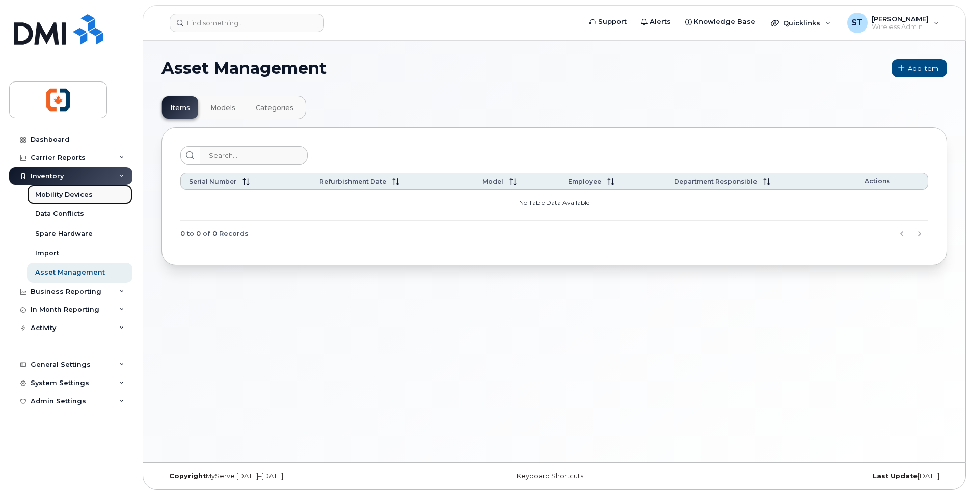
click at [50, 195] on div "Mobility Devices" at bounding box center [64, 194] width 58 height 9
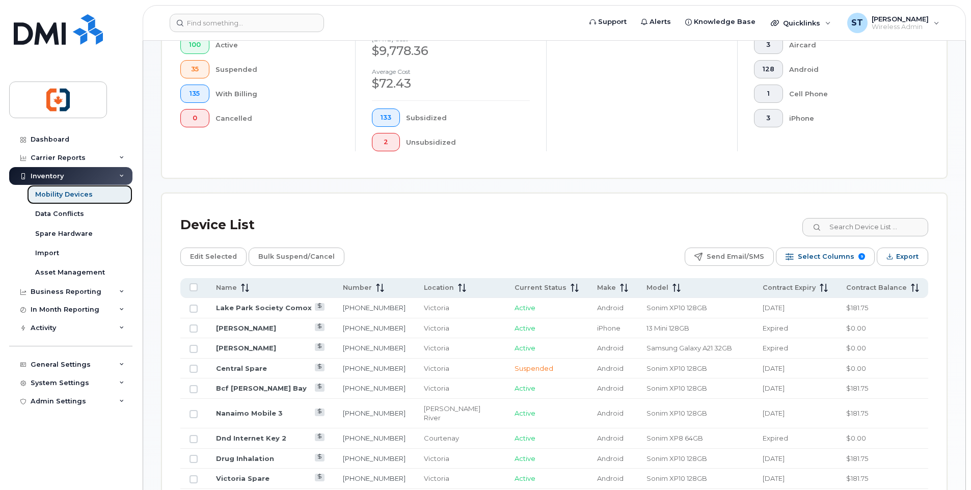
scroll to position [306, 0]
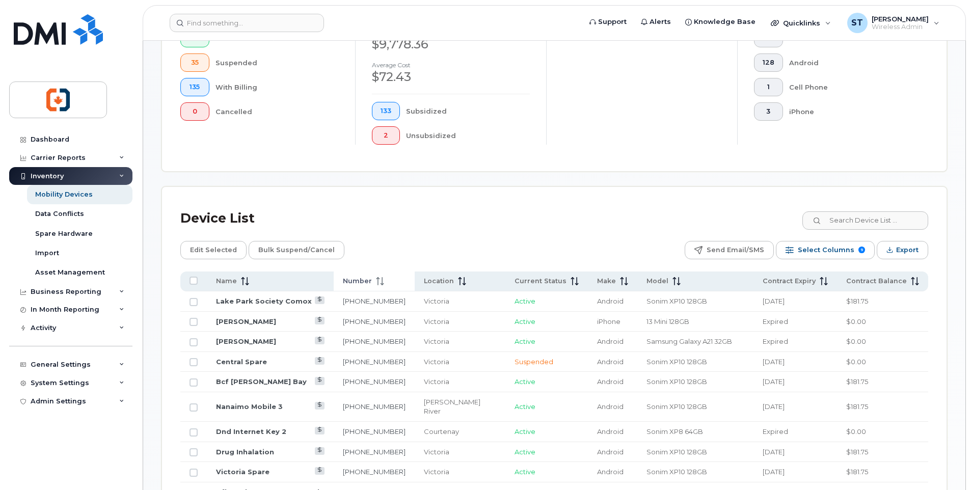
click at [378, 282] on icon at bounding box center [377, 281] width 1 height 8
click at [248, 299] on link "Lake Park Society Comox" at bounding box center [264, 301] width 96 height 8
click at [195, 304] on input "Row Unselected" at bounding box center [193, 302] width 8 height 8
checkbox input "true"
click at [199, 254] on span "Edit Selected" at bounding box center [213, 249] width 47 height 15
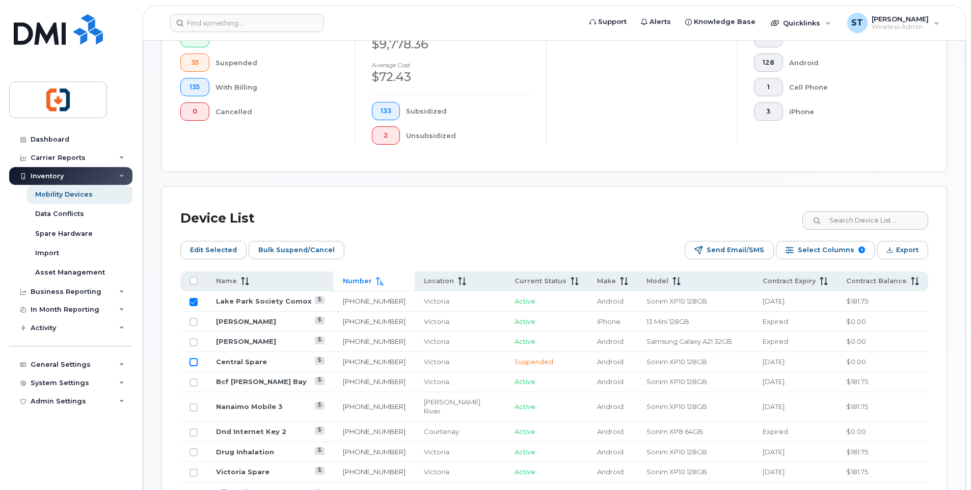
click at [193, 365] on input "Row Unselected" at bounding box center [193, 362] width 8 height 8
checkbox input "true"
click at [224, 254] on span "Edit Selected" at bounding box center [213, 249] width 47 height 15
click at [197, 300] on input "Row Selected" at bounding box center [193, 302] width 8 height 8
checkbox input "false"
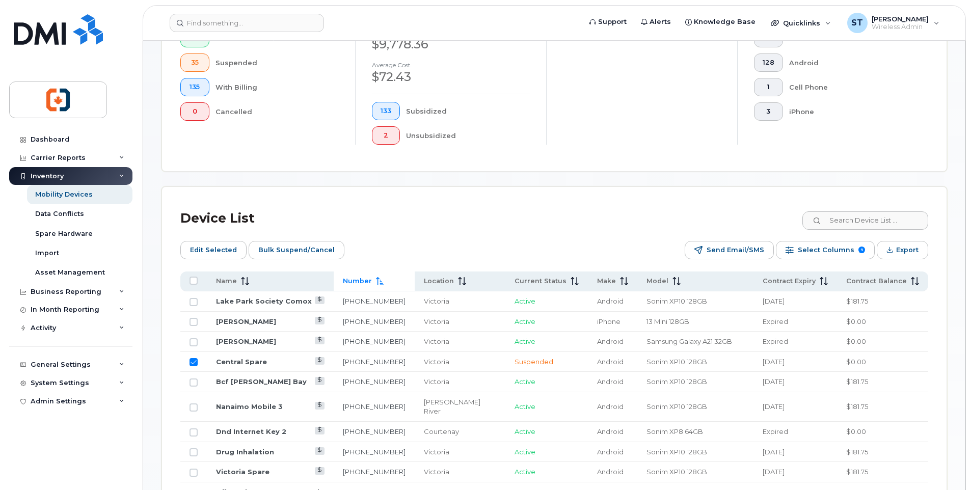
click at [194, 364] on input "Row Selected" at bounding box center [193, 362] width 8 height 8
checkbox input "false"
click at [59, 292] on div "Business Reporting" at bounding box center [66, 292] width 71 height 8
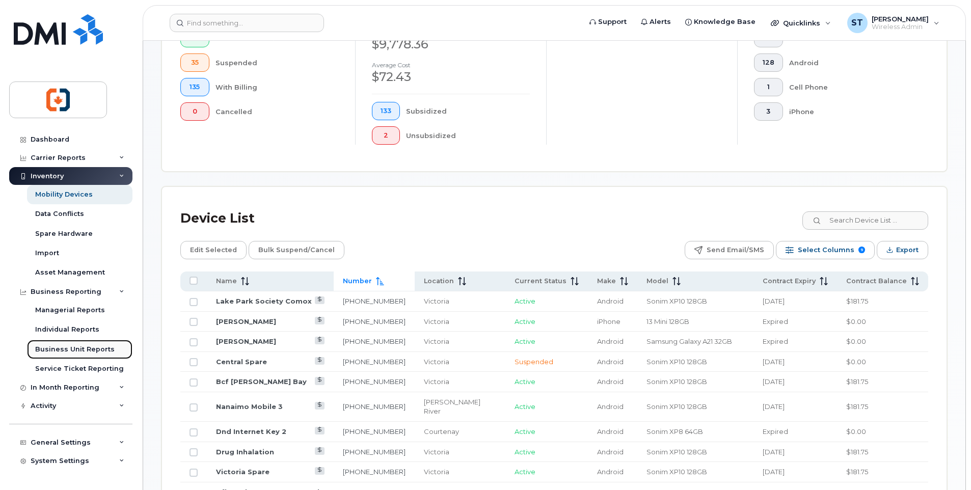
click at [88, 346] on div "Business Unit Reports" at bounding box center [74, 349] width 79 height 9
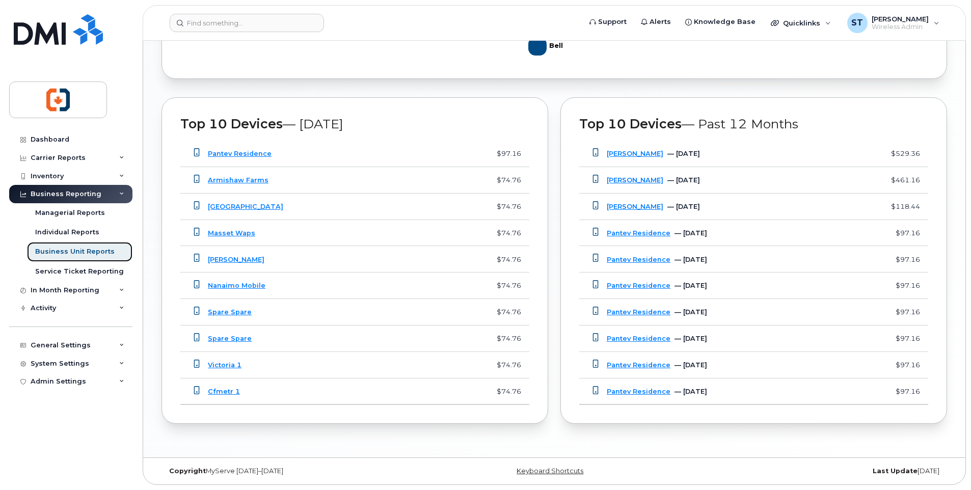
scroll to position [457, 0]
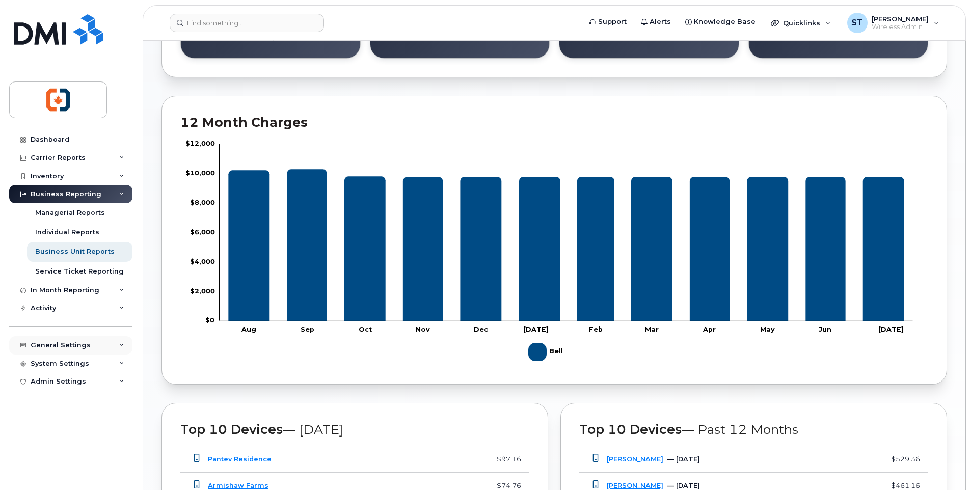
click at [63, 344] on div "General Settings" at bounding box center [61, 345] width 60 height 8
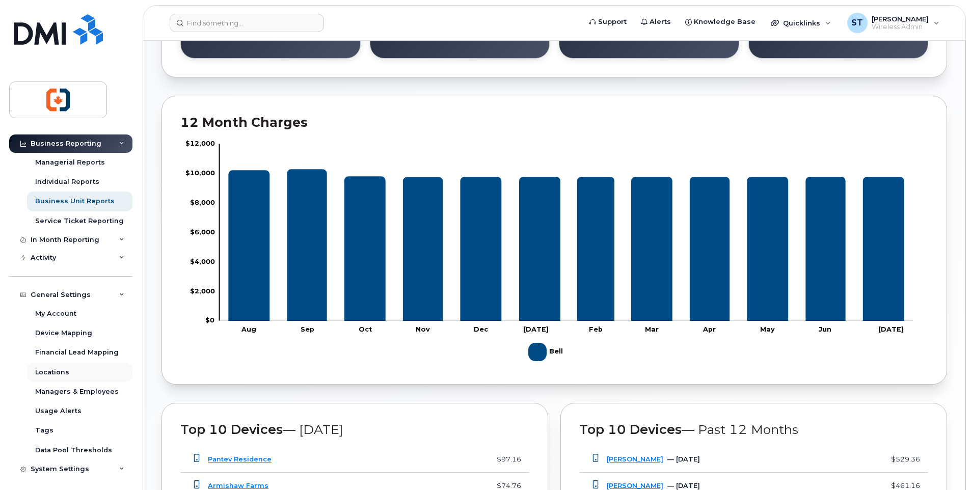
scroll to position [51, 0]
click at [68, 331] on div "Device Mapping" at bounding box center [63, 332] width 57 height 9
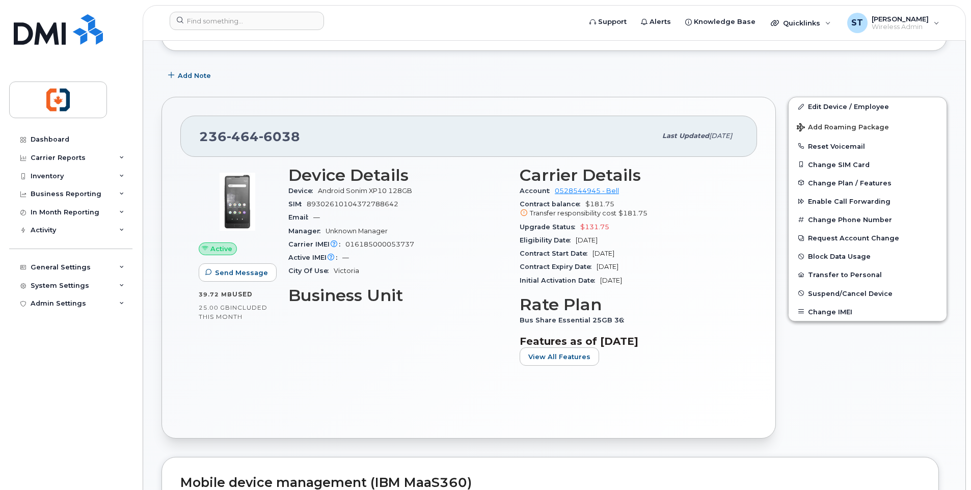
scroll to position [153, 0]
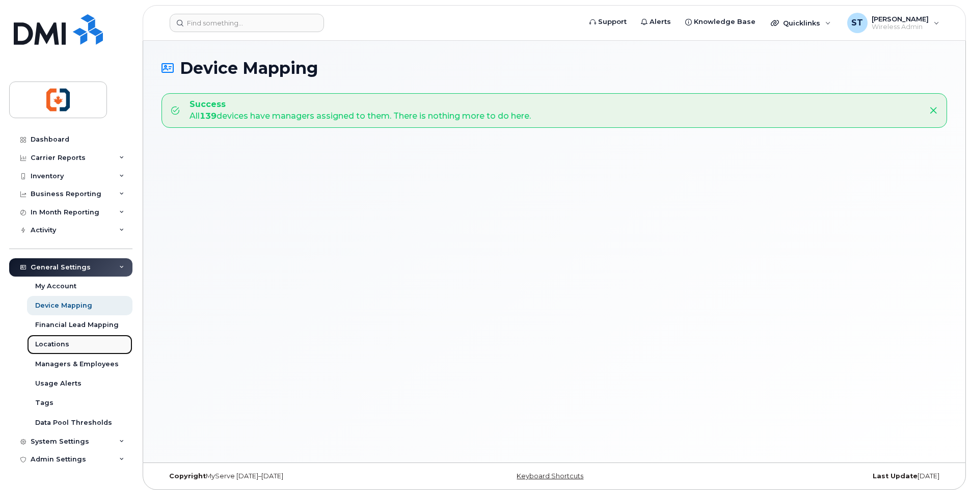
click at [53, 343] on div "Locations" at bounding box center [52, 344] width 34 height 9
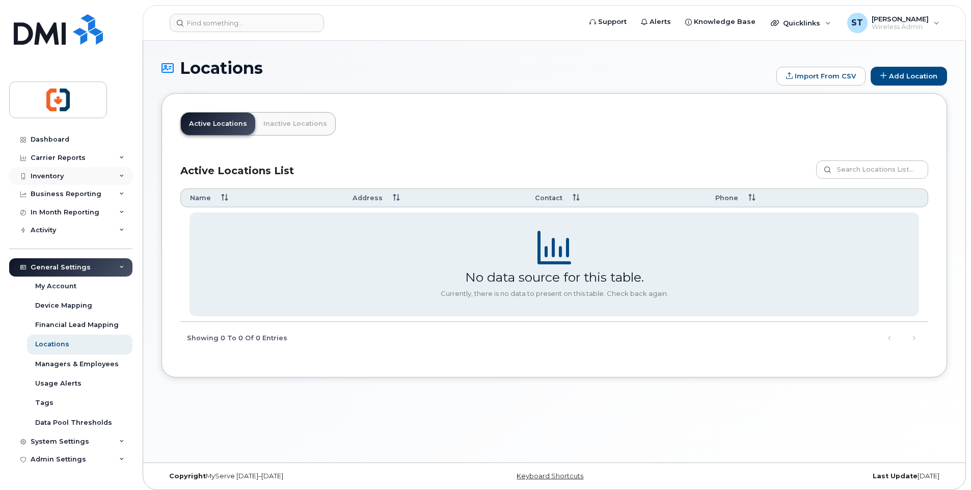
click at [58, 174] on div "Inventory" at bounding box center [47, 176] width 33 height 8
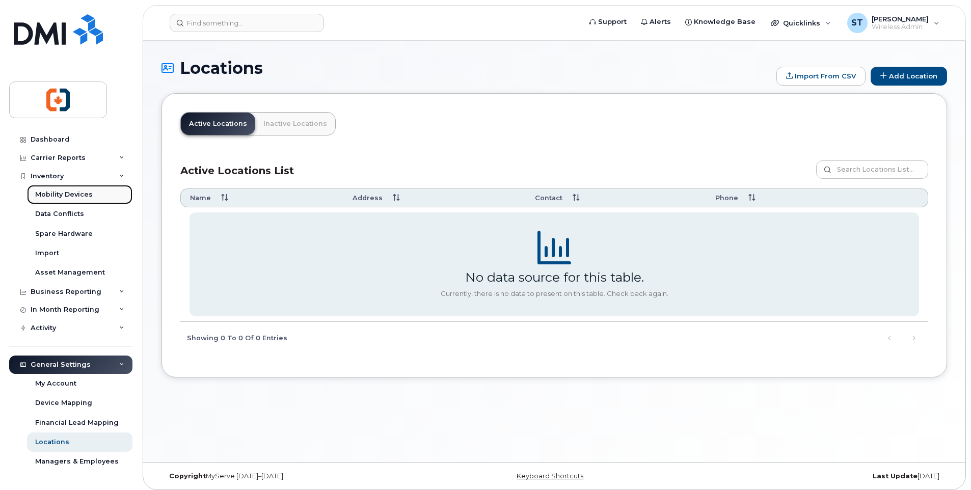
click at [51, 194] on div "Mobility Devices" at bounding box center [64, 194] width 58 height 9
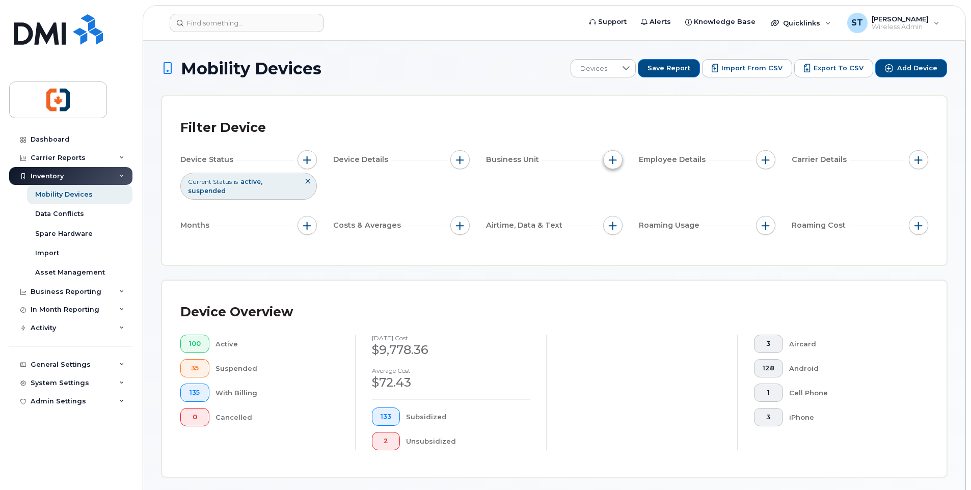
click at [612, 161] on span "button" at bounding box center [613, 160] width 8 height 8
click at [49, 328] on div "Activity" at bounding box center [43, 328] width 25 height 8
click at [54, 309] on div "In Month Reporting" at bounding box center [65, 310] width 69 height 8
click at [62, 293] on div "Business Reporting" at bounding box center [66, 292] width 71 height 8
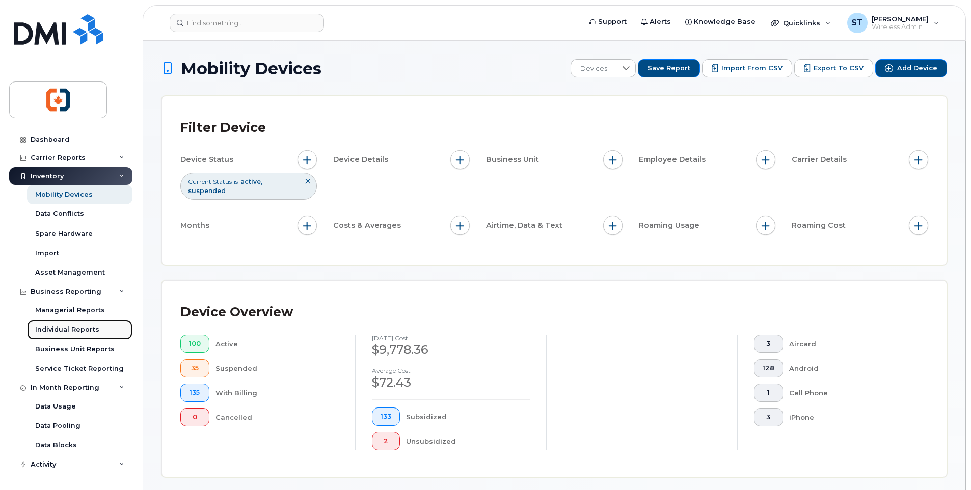
click at [62, 330] on div "Individual Reports" at bounding box center [67, 329] width 64 height 9
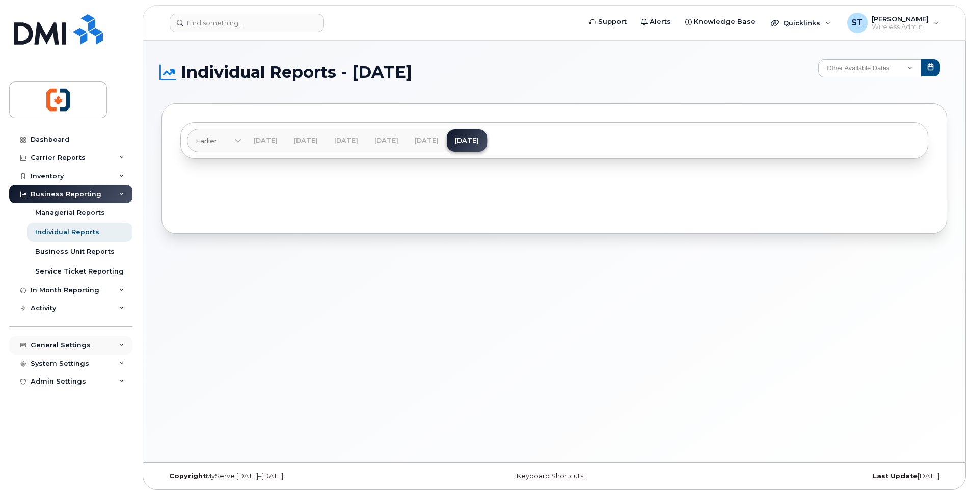
click at [52, 345] on div "General Settings" at bounding box center [61, 345] width 60 height 8
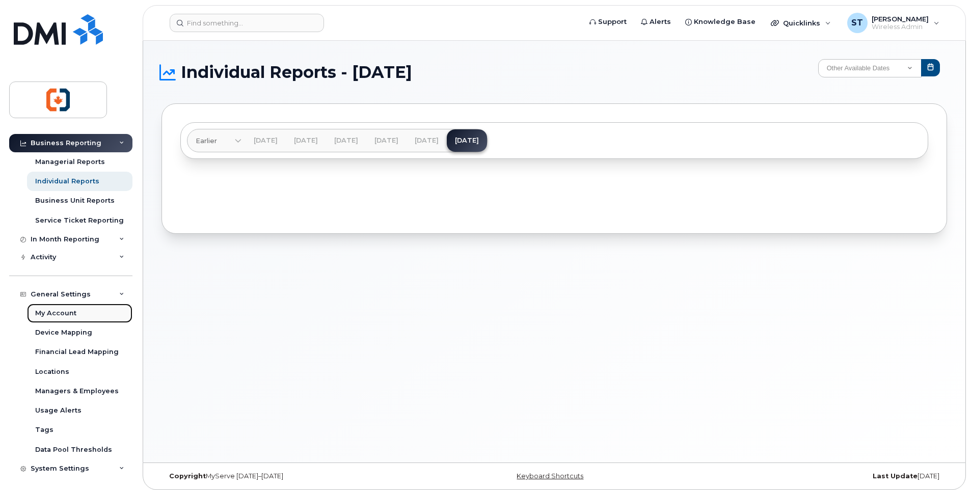
click at [64, 313] on div "My Account" at bounding box center [55, 313] width 41 height 9
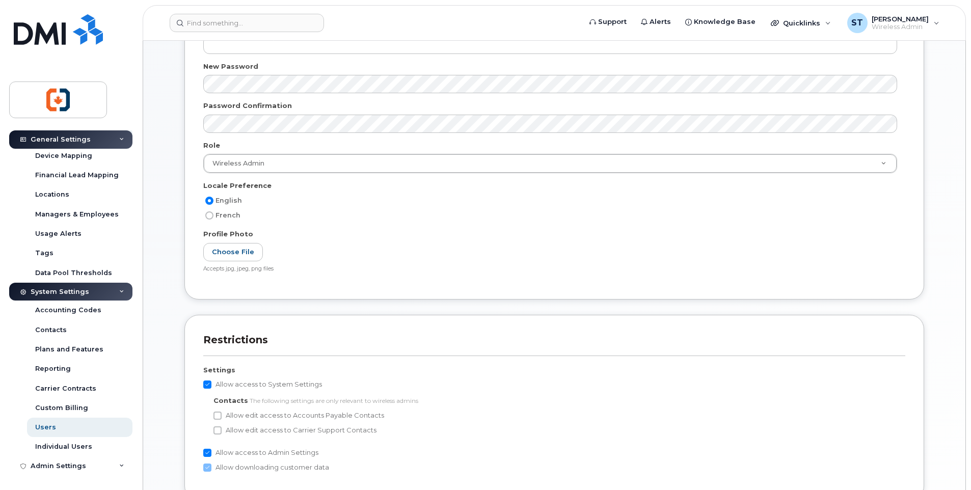
scroll to position [356, 0]
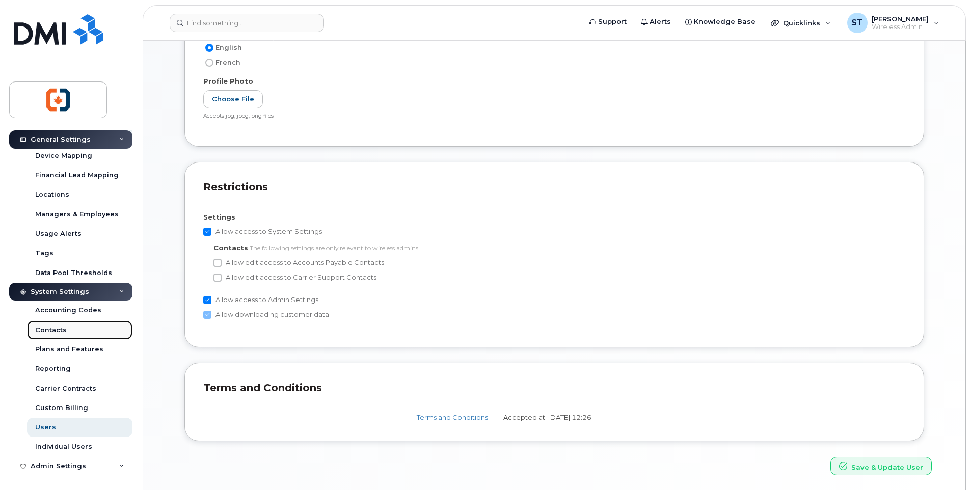
click at [56, 330] on div "Contacts" at bounding box center [51, 329] width 32 height 9
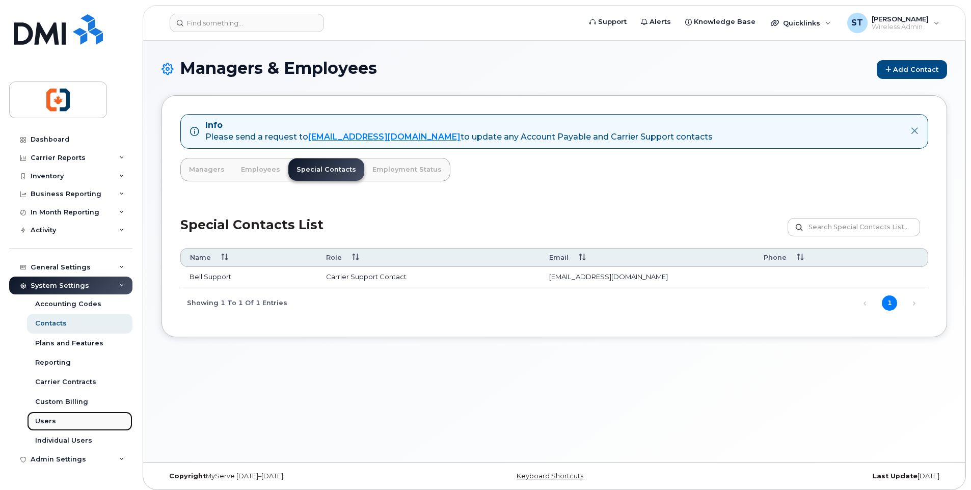
click at [45, 422] on div "Users" at bounding box center [45, 421] width 21 height 9
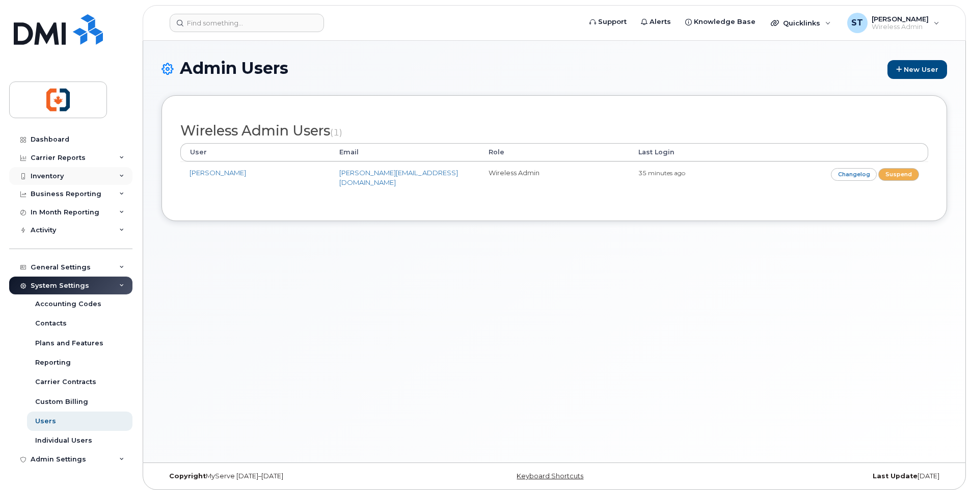
click at [51, 177] on div "Inventory" at bounding box center [47, 176] width 33 height 8
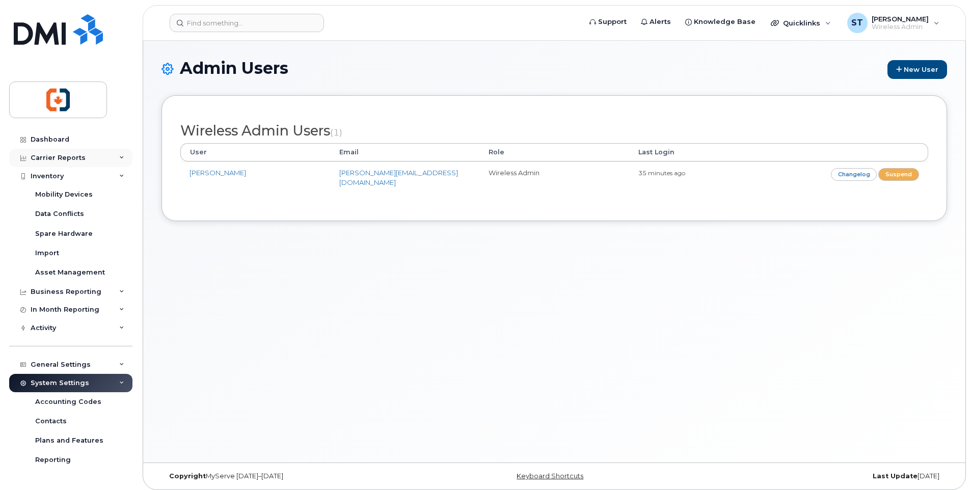
click at [53, 160] on div "Carrier Reports" at bounding box center [58, 158] width 55 height 8
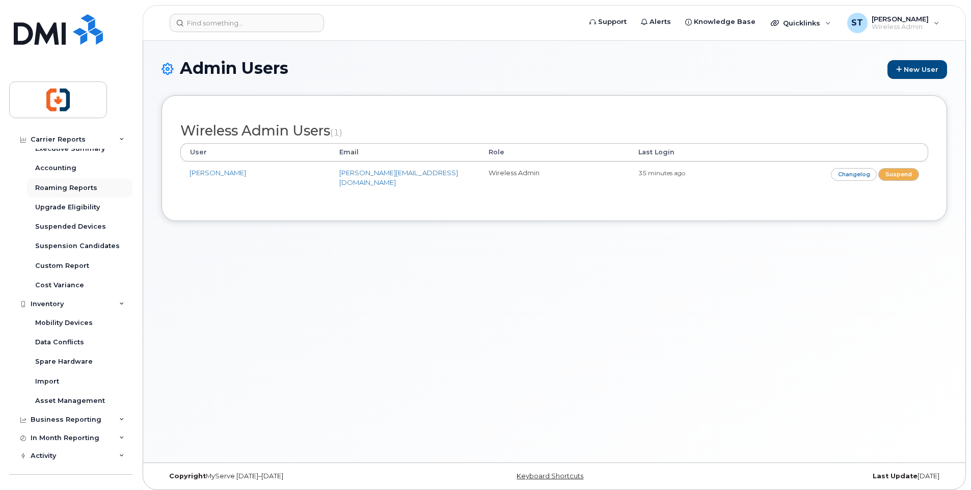
scroll to position [153, 0]
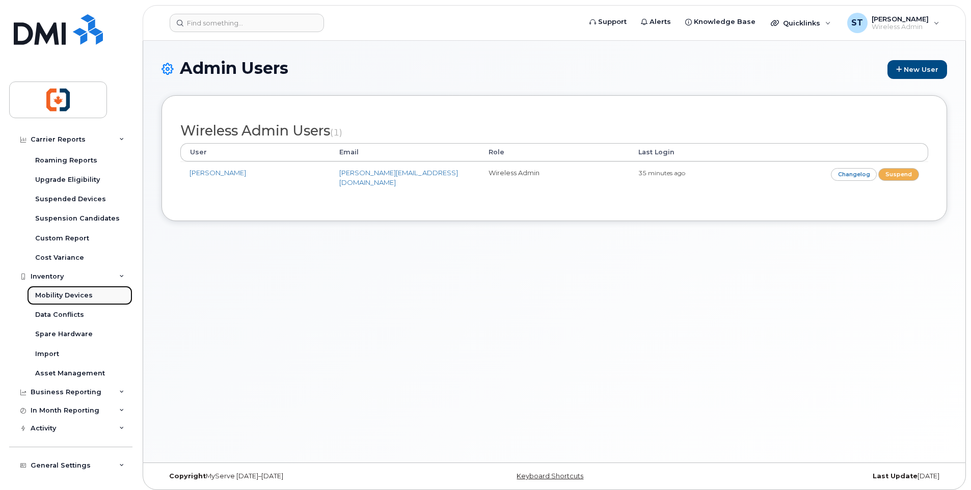
click at [80, 296] on div "Mobility Devices" at bounding box center [64, 295] width 58 height 9
